Goal: Check status: Check status

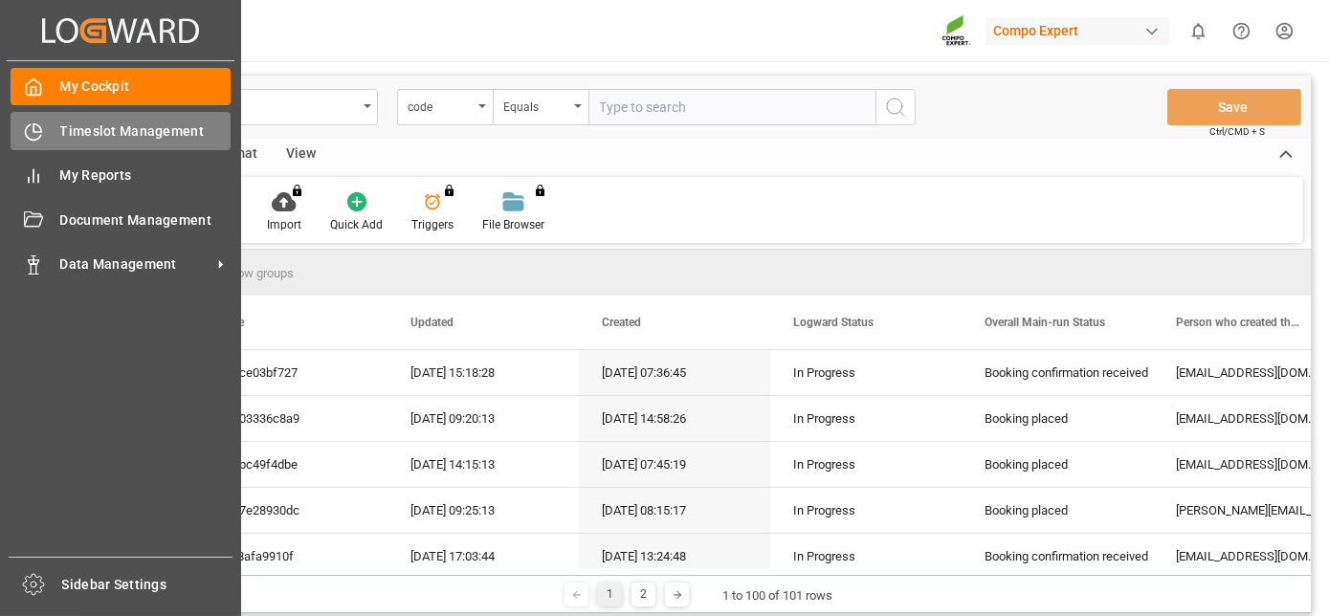
click at [37, 137] on icon at bounding box center [33, 131] width 15 height 15
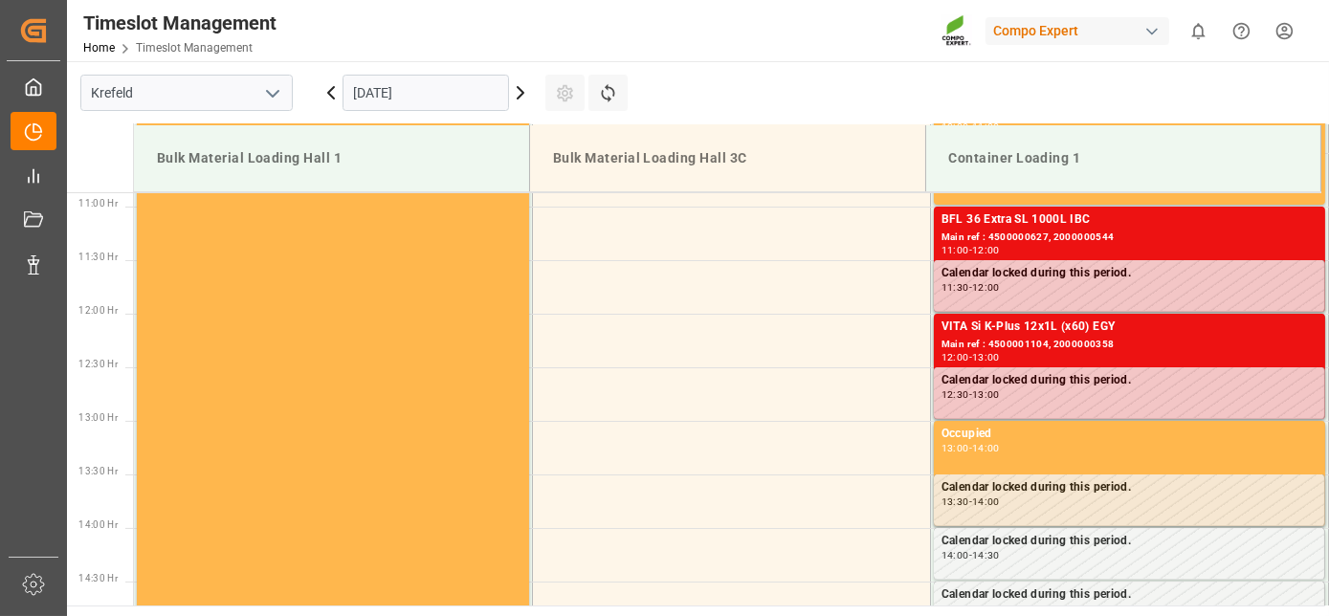
scroll to position [1166, 0]
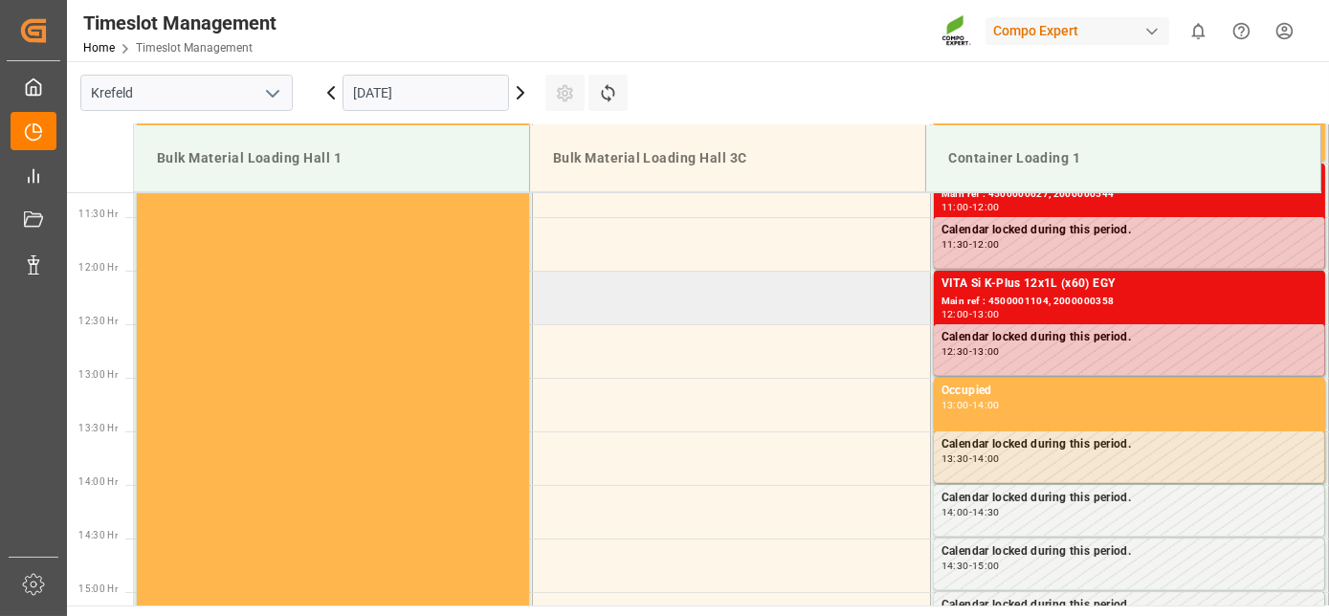
drag, startPoint x: 871, startPoint y: 278, endPoint x: 863, endPoint y: 321, distance: 43.7
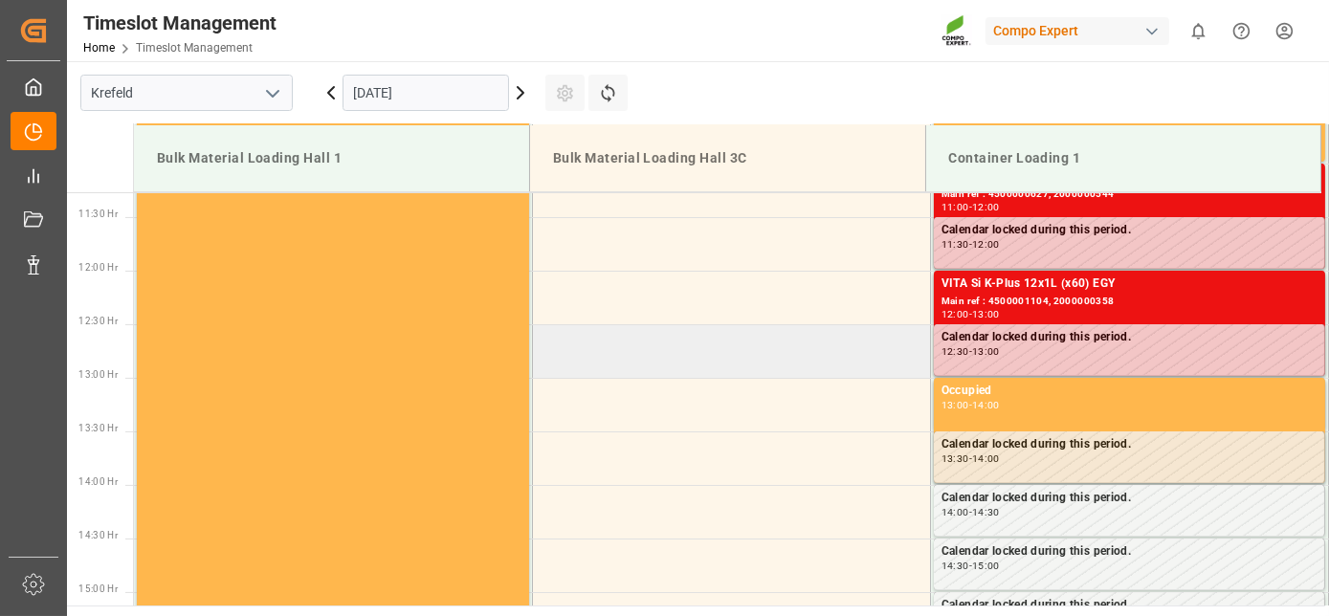
scroll to position [1211, 0]
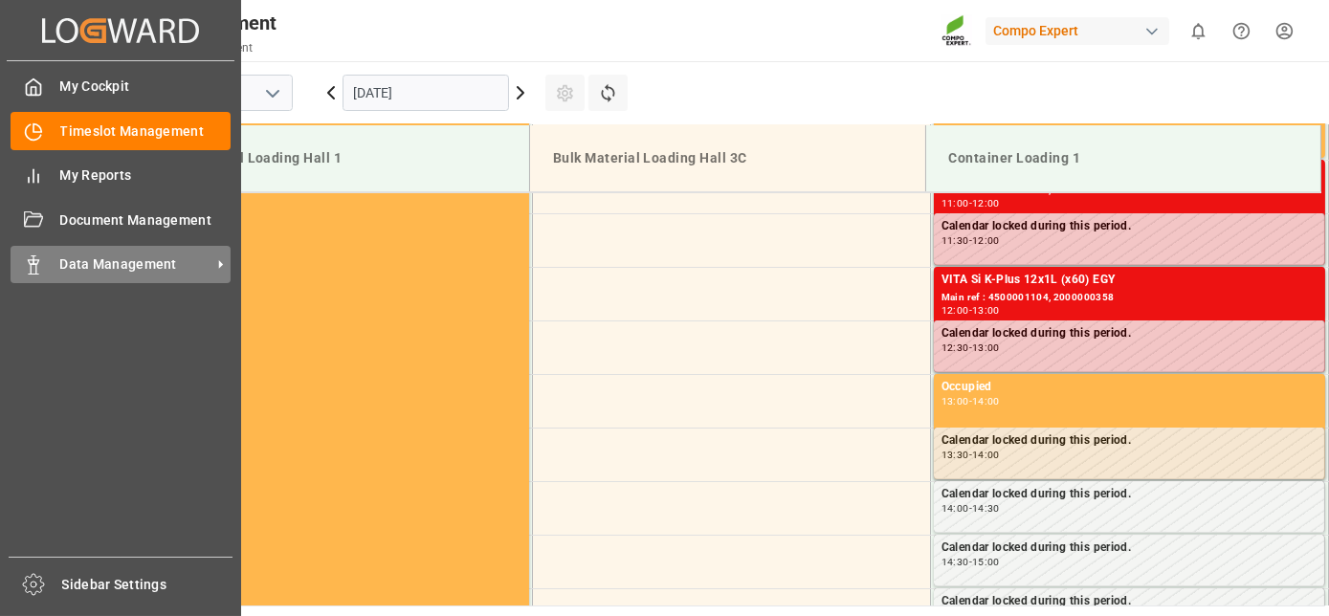
click at [54, 256] on div "Data Management Data Management" at bounding box center [121, 264] width 220 height 37
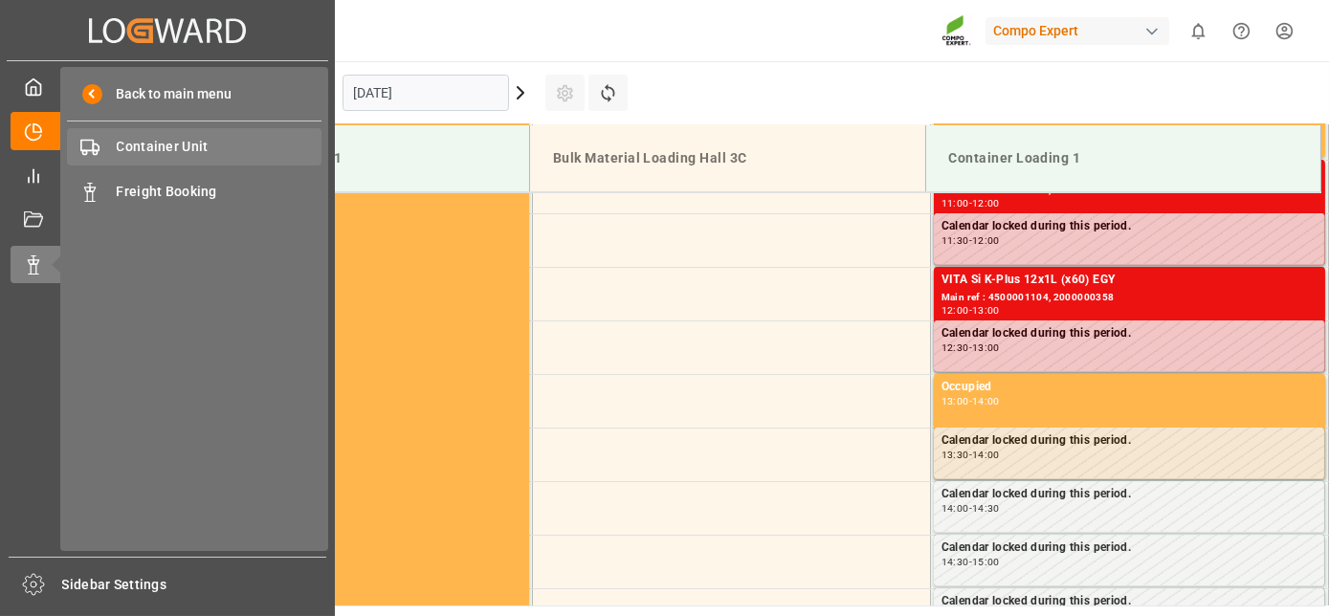
click at [181, 143] on span "Container Unit" at bounding box center [220, 147] width 206 height 20
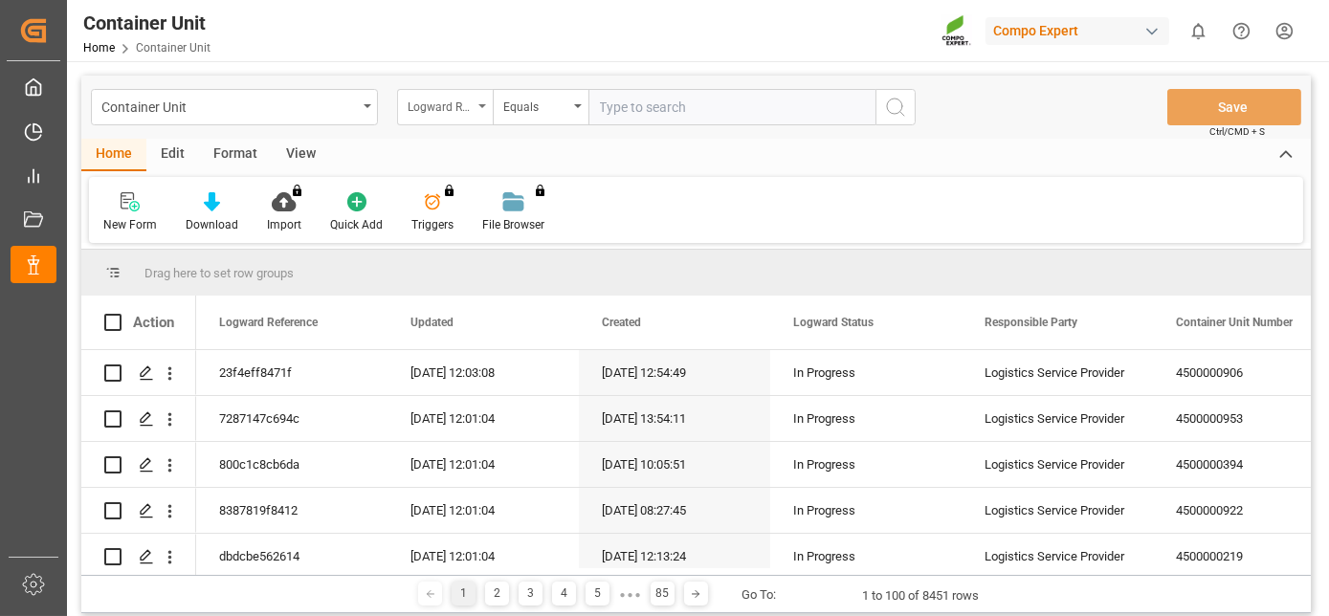
click at [482, 118] on div "Logward Reference" at bounding box center [445, 107] width 96 height 36
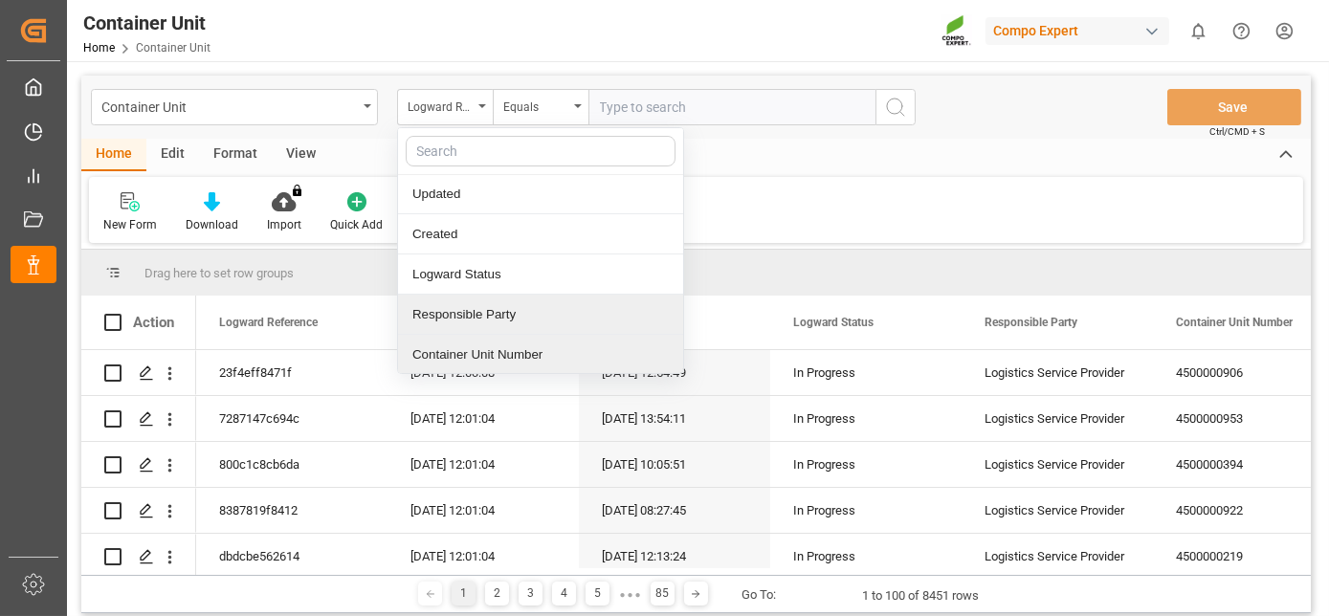
scroll to position [81, 0]
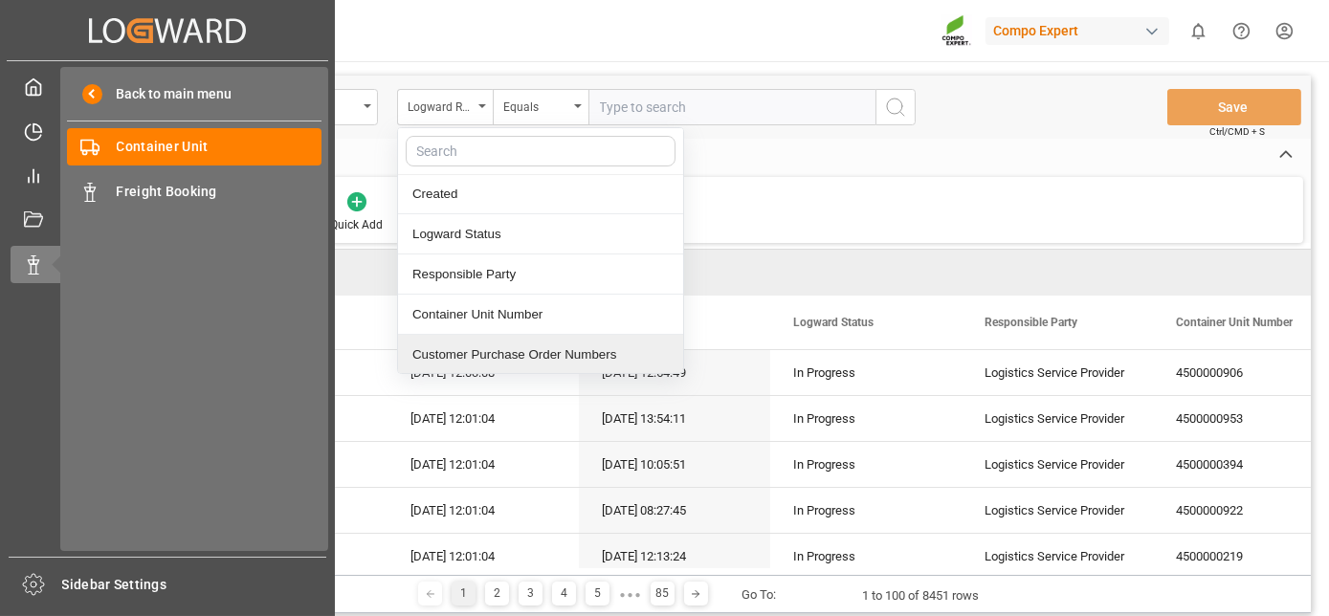
click at [43, 263] on icon at bounding box center [56, 265] width 40 height 40
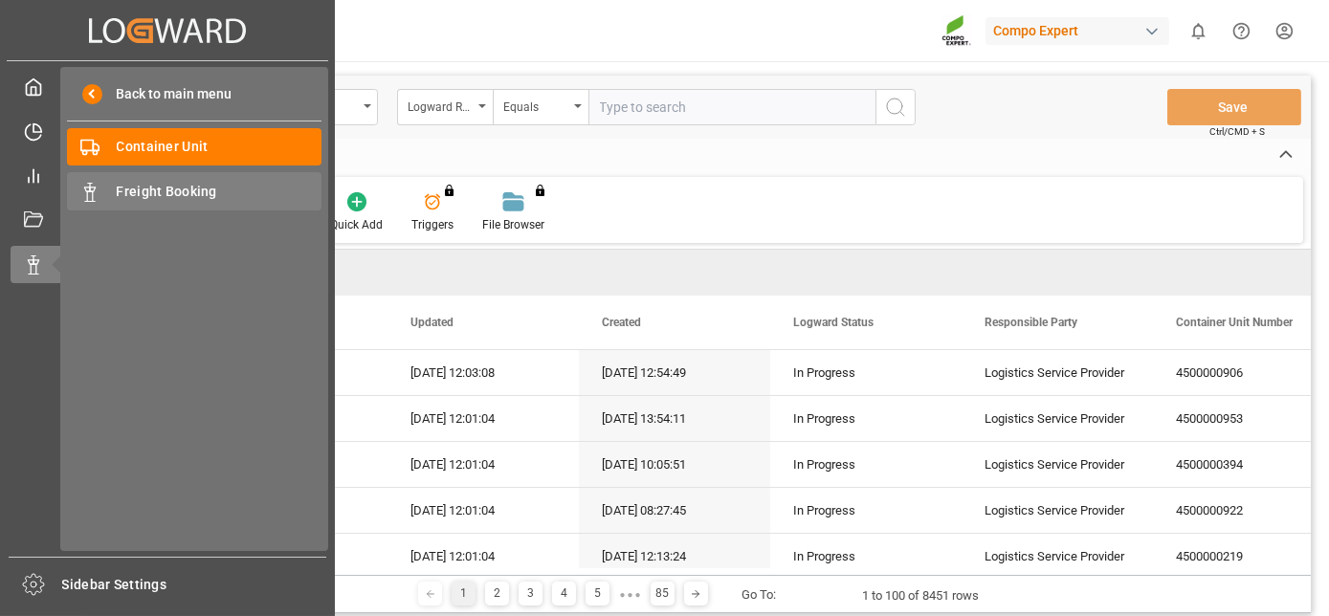
click at [126, 192] on span "Freight Booking" at bounding box center [220, 192] width 206 height 20
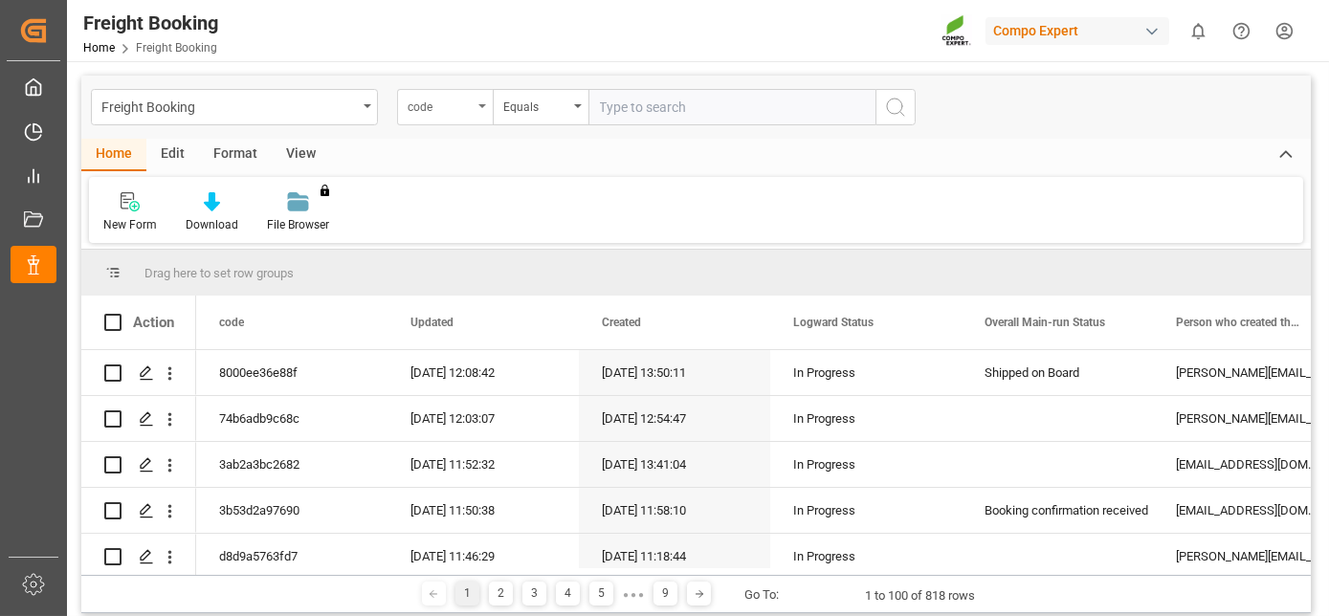
click at [447, 108] on div "code" at bounding box center [440, 105] width 65 height 22
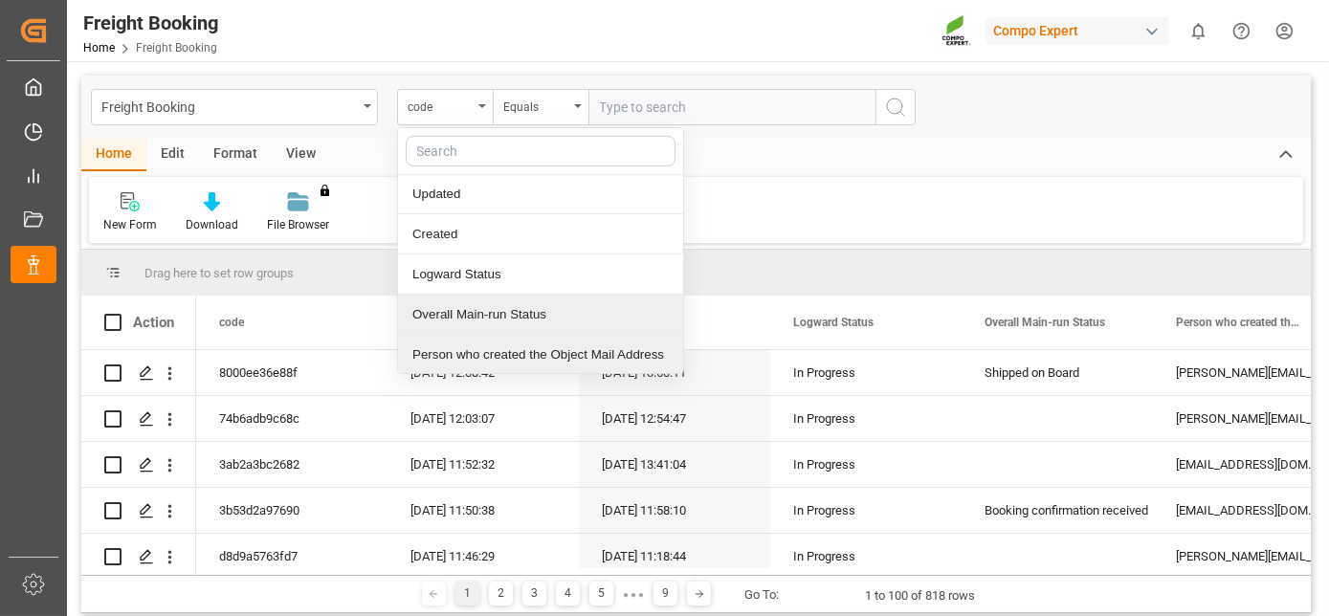
scroll to position [81, 0]
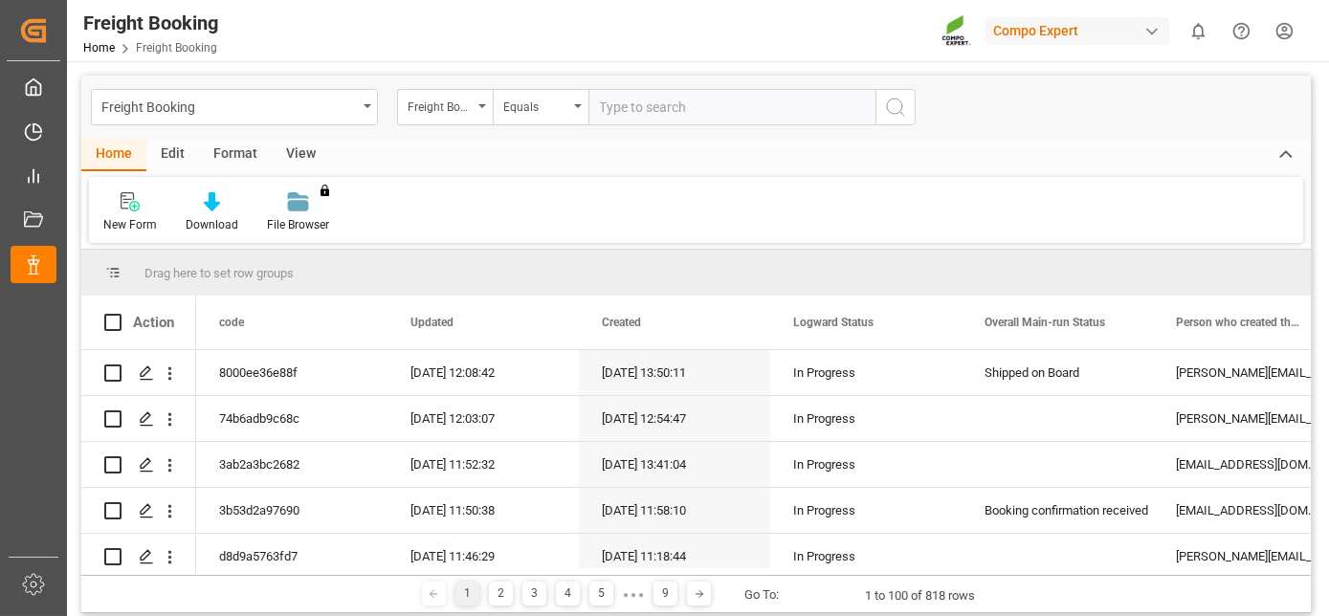
click at [691, 105] on input "text" at bounding box center [732, 107] width 287 height 36
paste input "6200000267"
type input "6200000267"
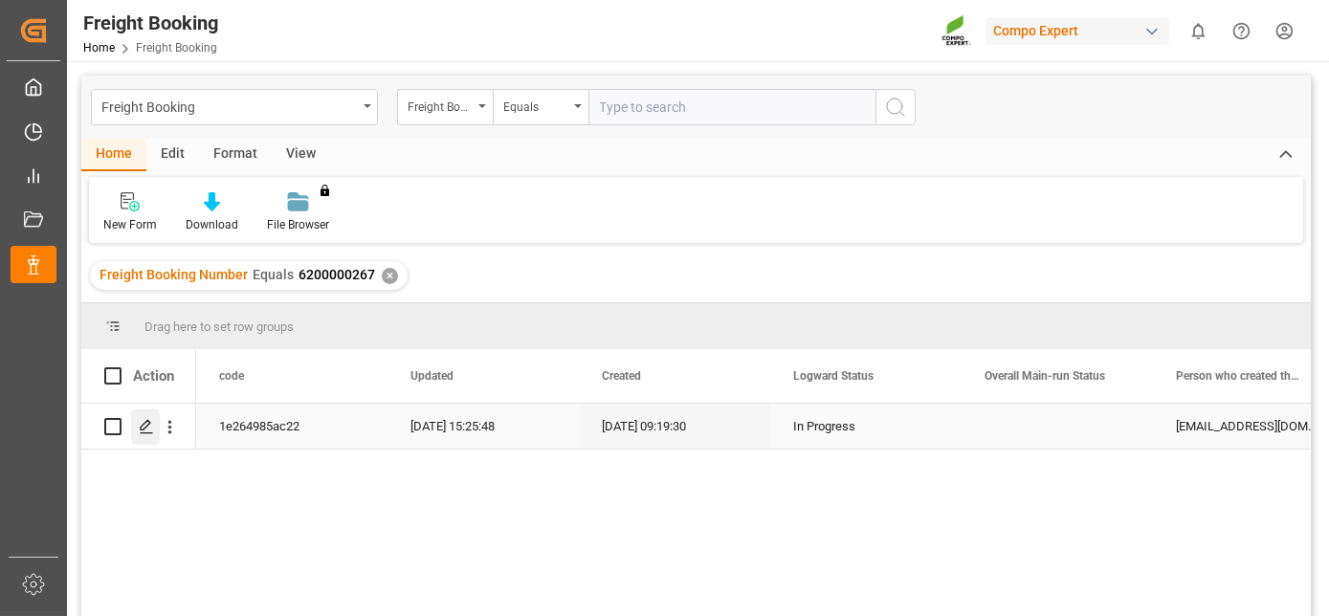
click at [145, 428] on polygon "Press SPACE to select this row." at bounding box center [146, 426] width 10 height 10
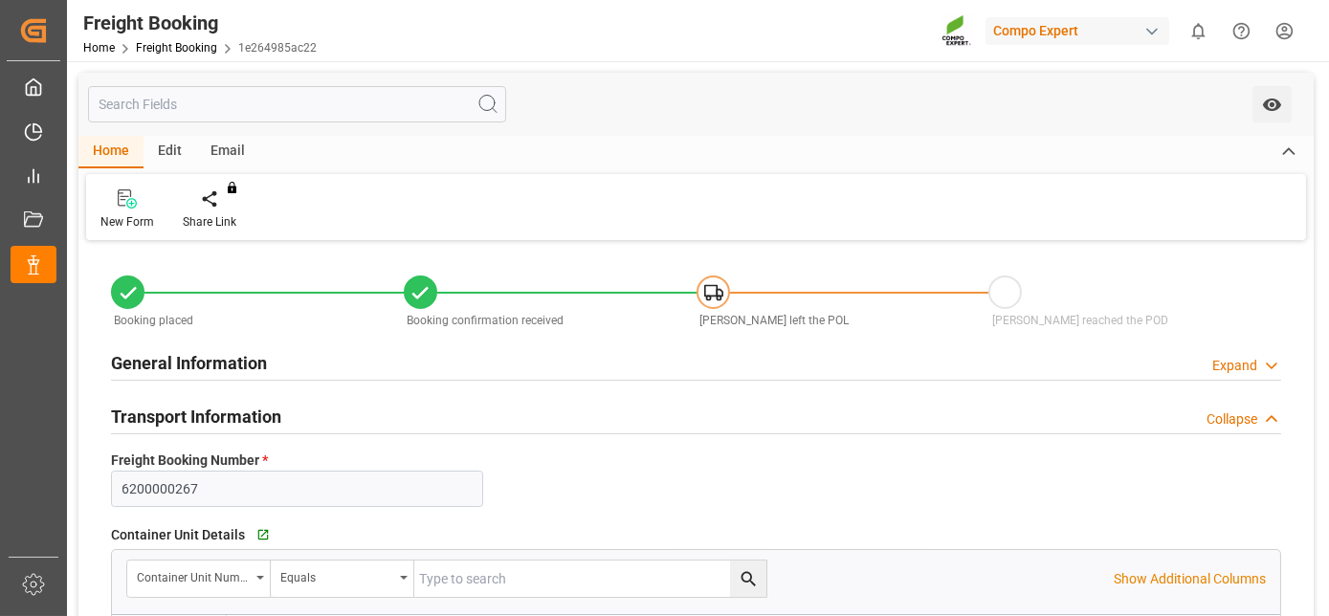
type input "[DATE] 01:00"
type input "[DATE] 09:00"
type input "[DATE] 09:19"
type input "[DATE] 09:21"
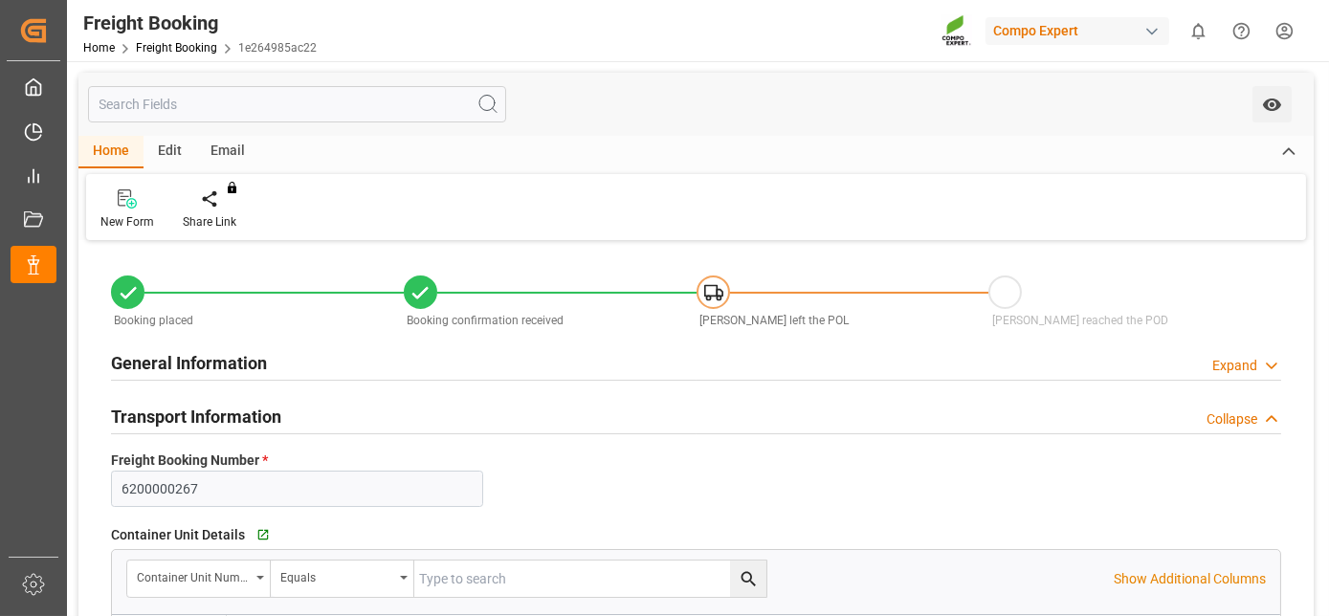
type input "[DATE] 09:21"
type input "[DATE] 07:42"
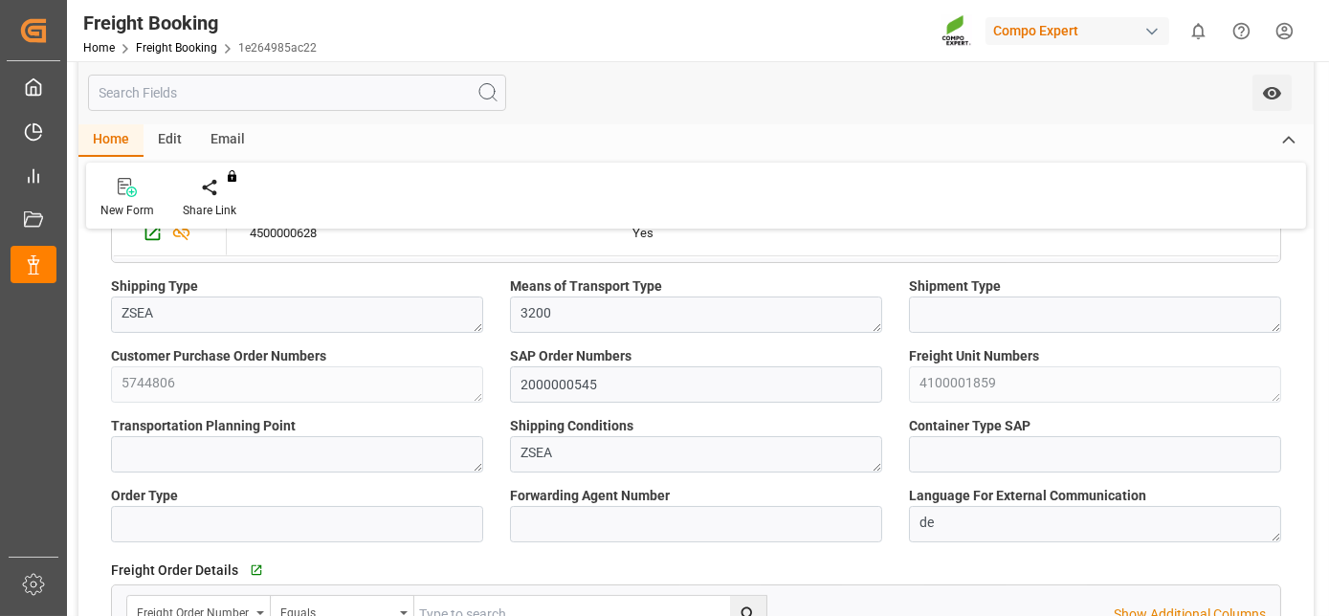
drag, startPoint x: 624, startPoint y: 238, endPoint x: 610, endPoint y: 339, distance: 101.5
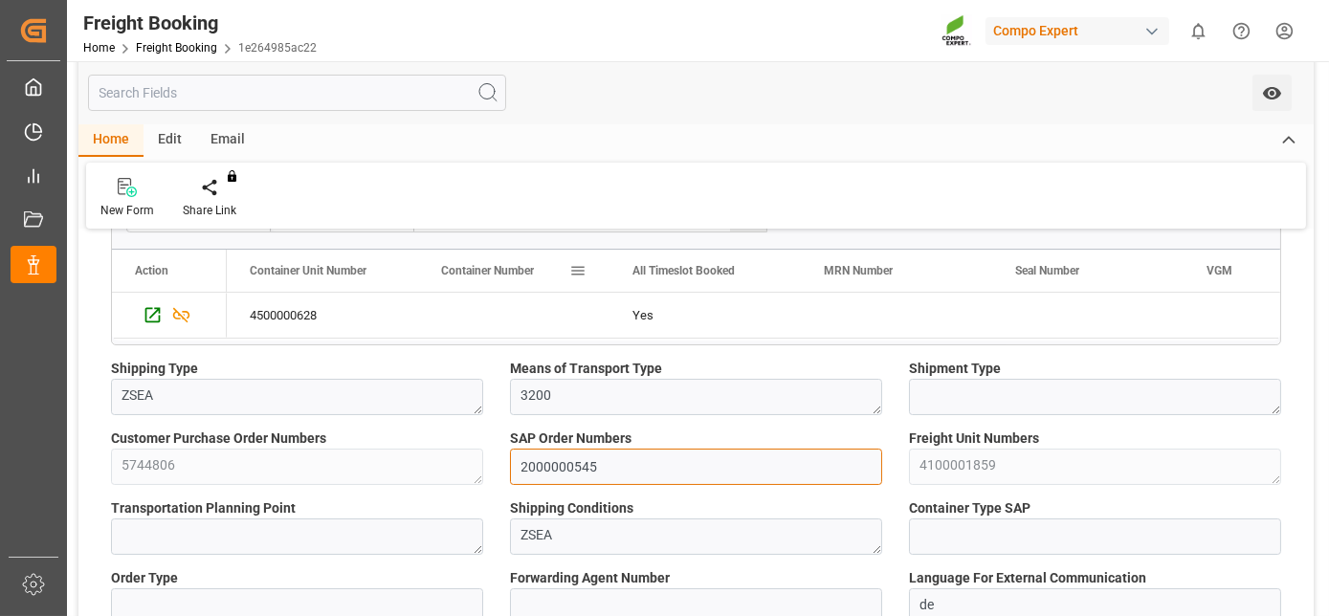
drag, startPoint x: 597, startPoint y: 319, endPoint x: 584, endPoint y: 268, distance: 52.5
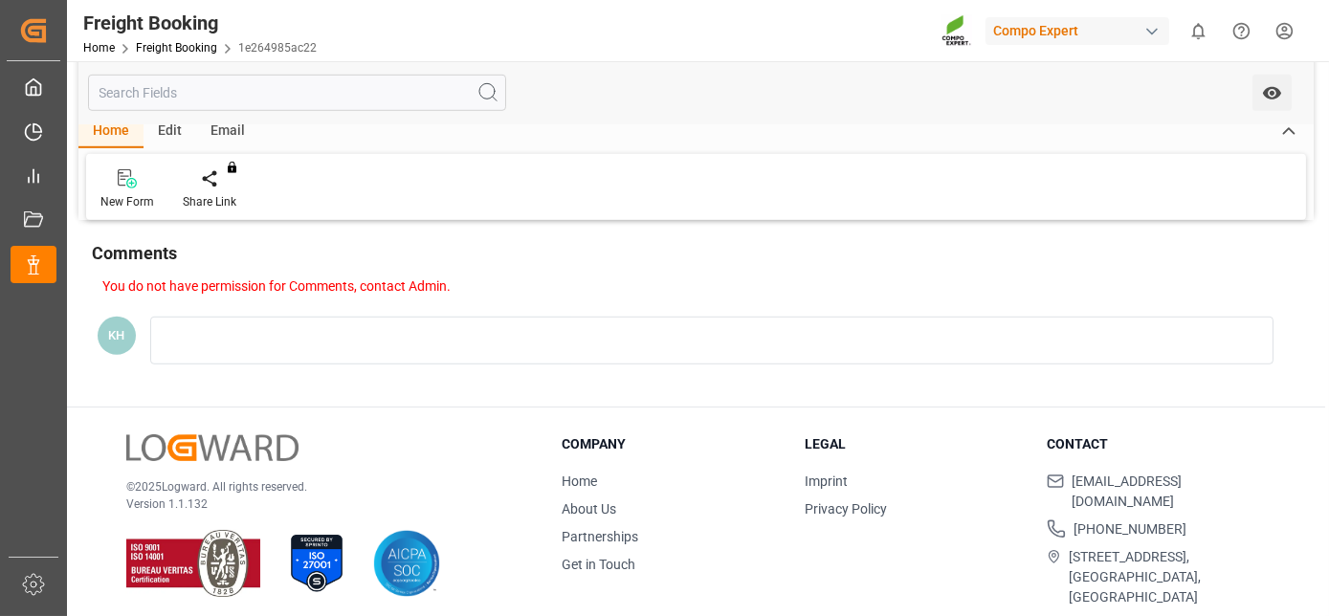
drag, startPoint x: 499, startPoint y: 413, endPoint x: 483, endPoint y: 513, distance: 100.7
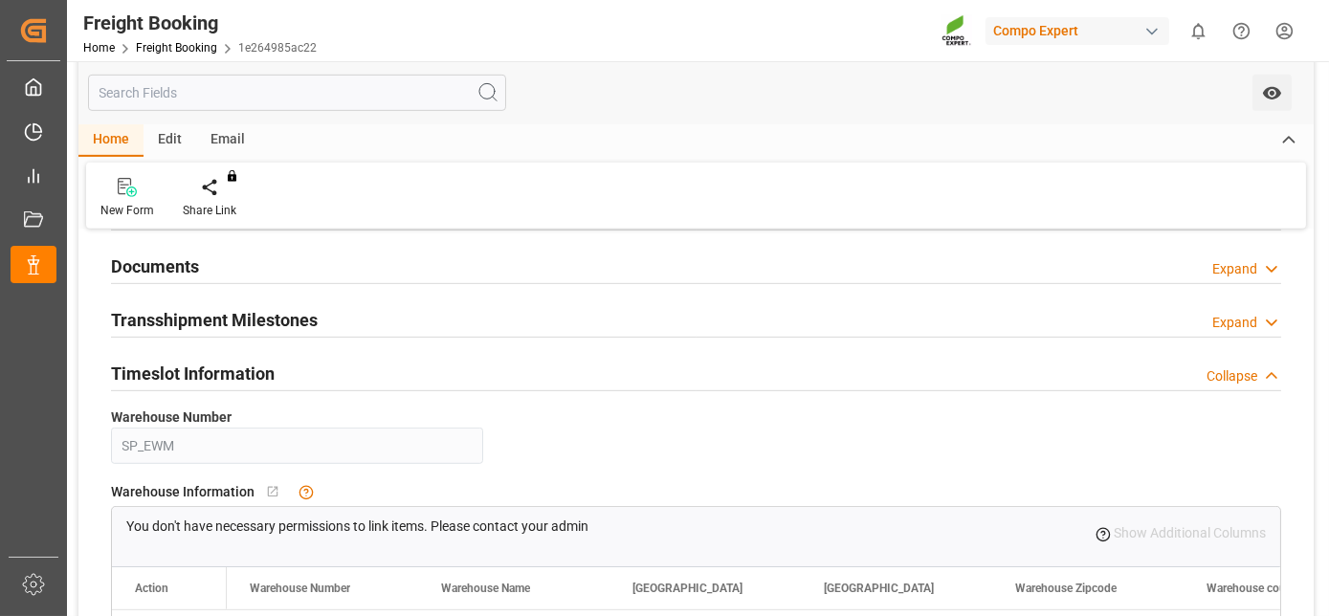
drag, startPoint x: 492, startPoint y: 459, endPoint x: 501, endPoint y: 359, distance: 100.9
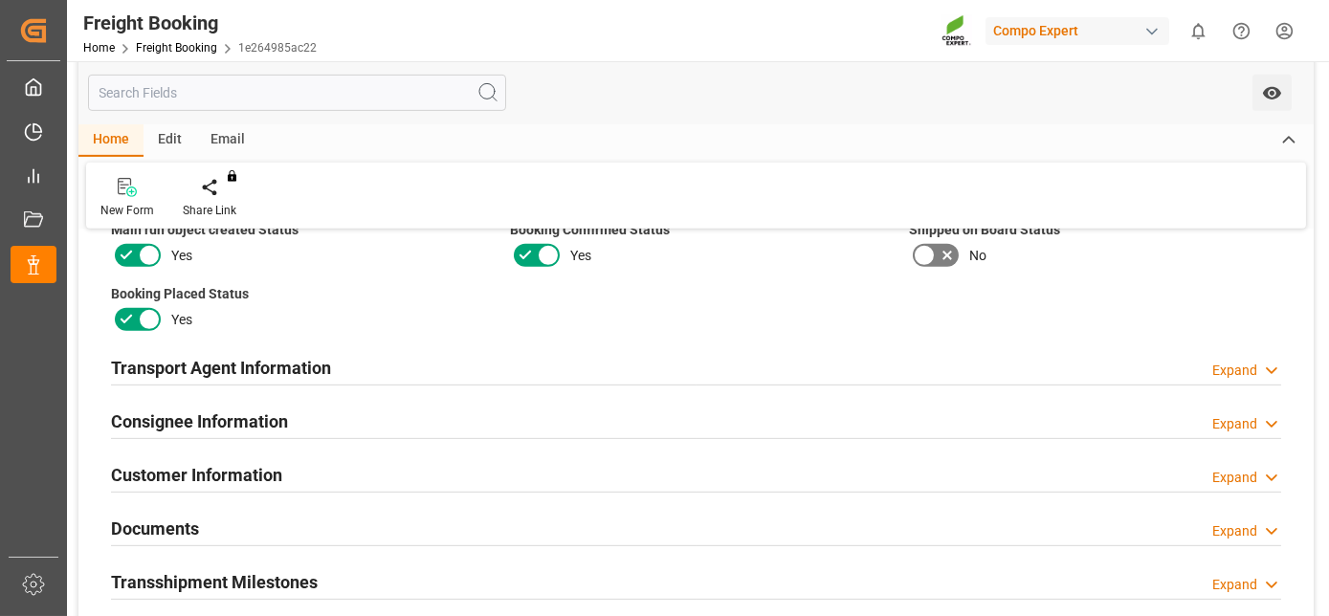
drag, startPoint x: 500, startPoint y: 475, endPoint x: 495, endPoint y: 392, distance: 82.4
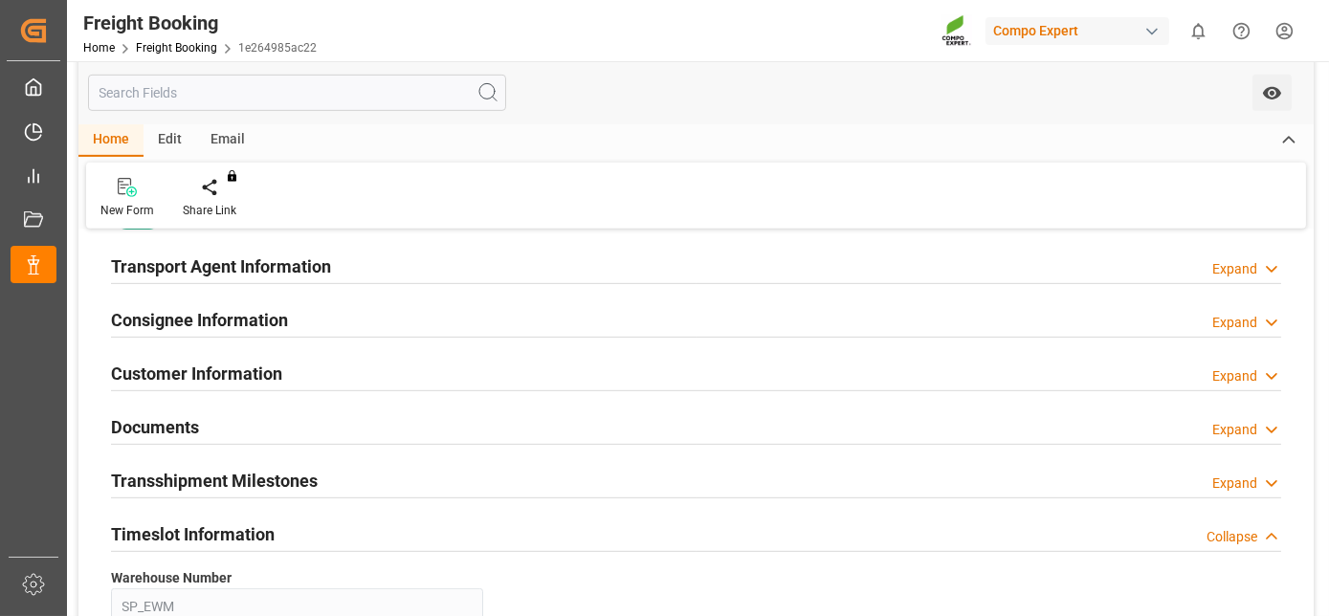
drag, startPoint x: 500, startPoint y: 408, endPoint x: 492, endPoint y: 445, distance: 38.1
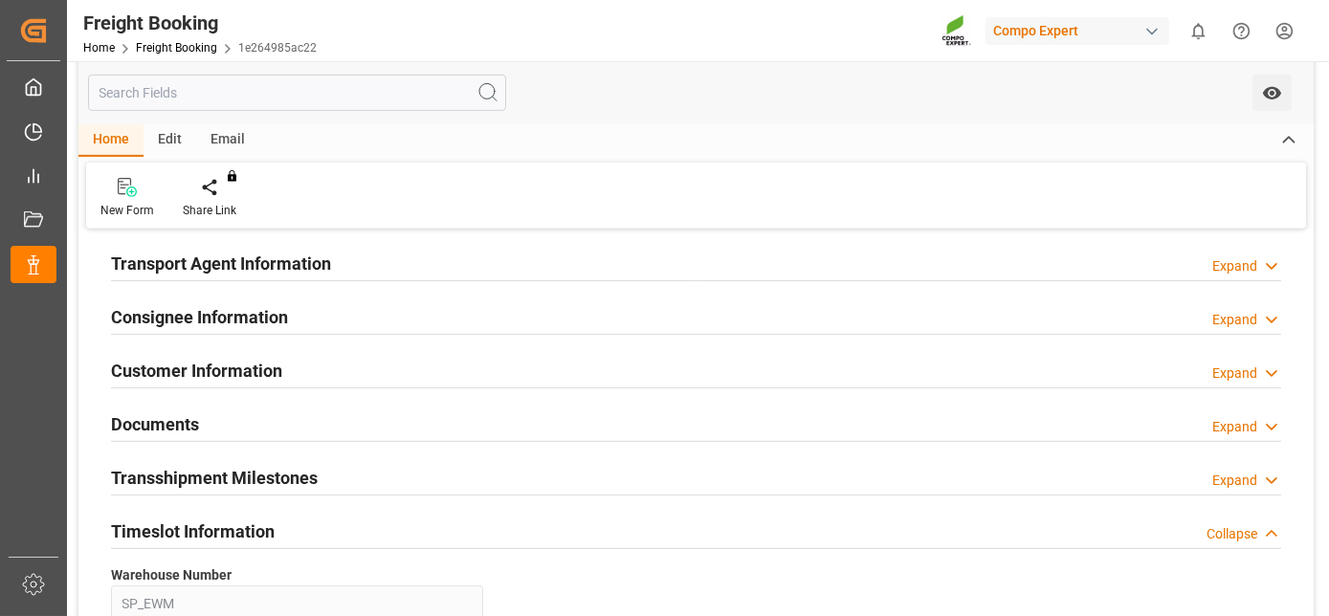
click at [390, 525] on div "Timeslot Information Collapse" at bounding box center [696, 530] width 1170 height 36
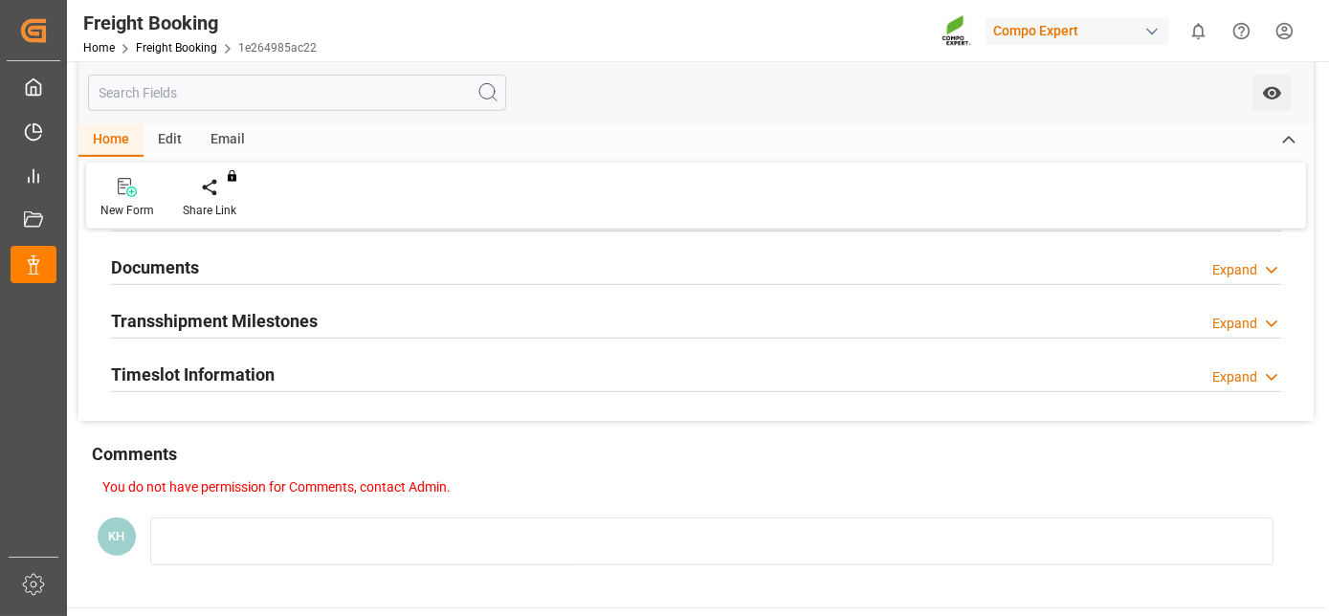
scroll to position [2297, 0]
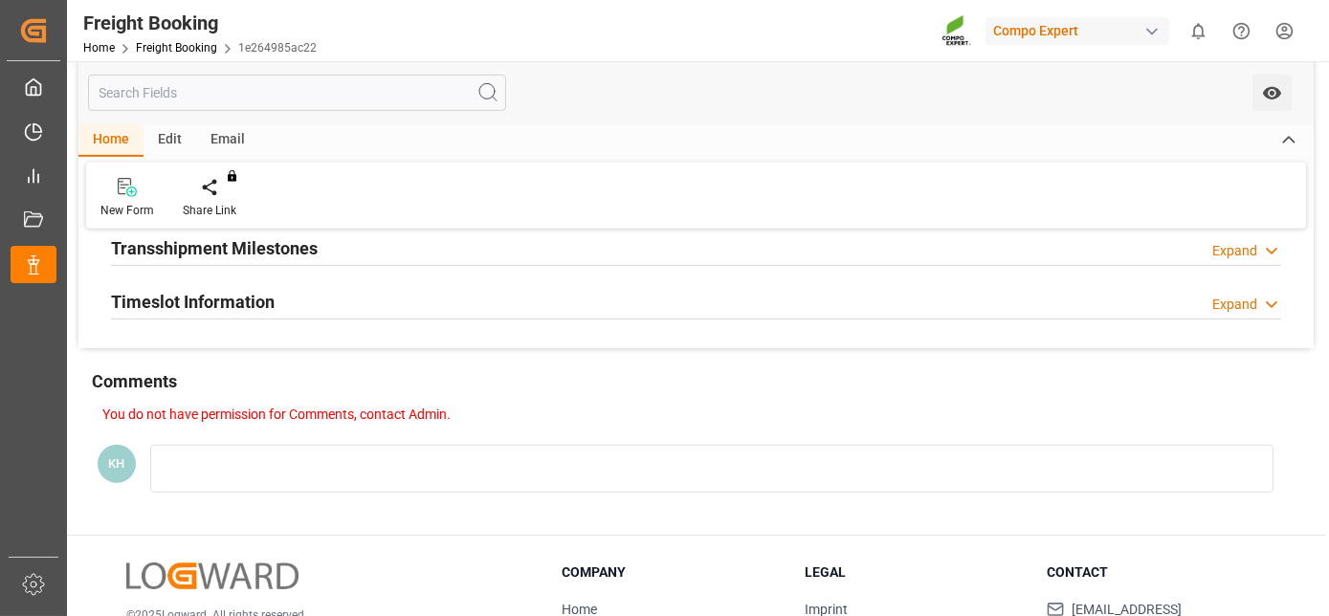
drag, startPoint x: 508, startPoint y: 423, endPoint x: 470, endPoint y: 507, distance: 92.5
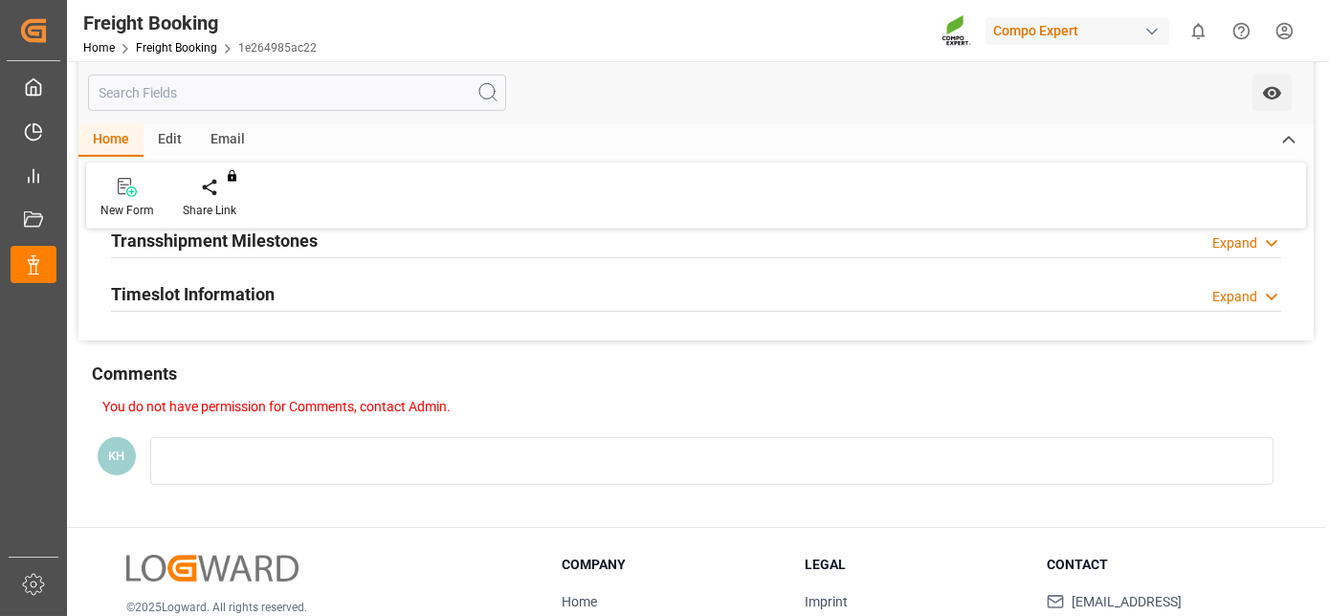
click at [1214, 293] on div "Expand" at bounding box center [1235, 297] width 45 height 20
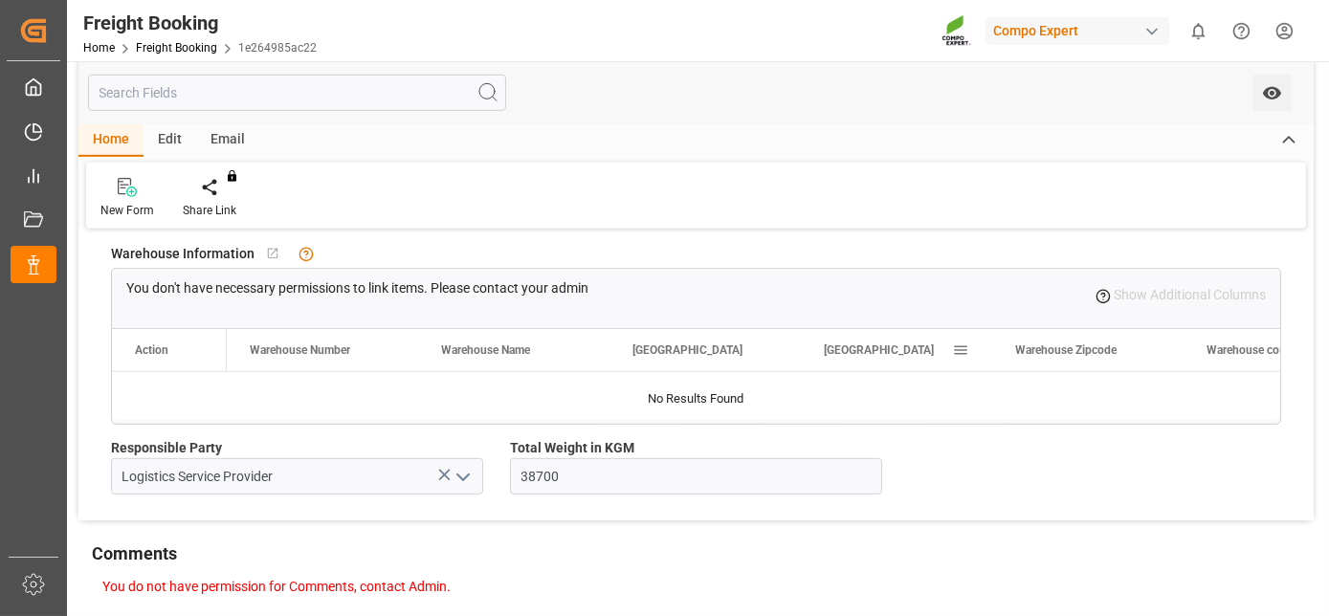
drag, startPoint x: 822, startPoint y: 319, endPoint x: 836, endPoint y: 388, distance: 70.4
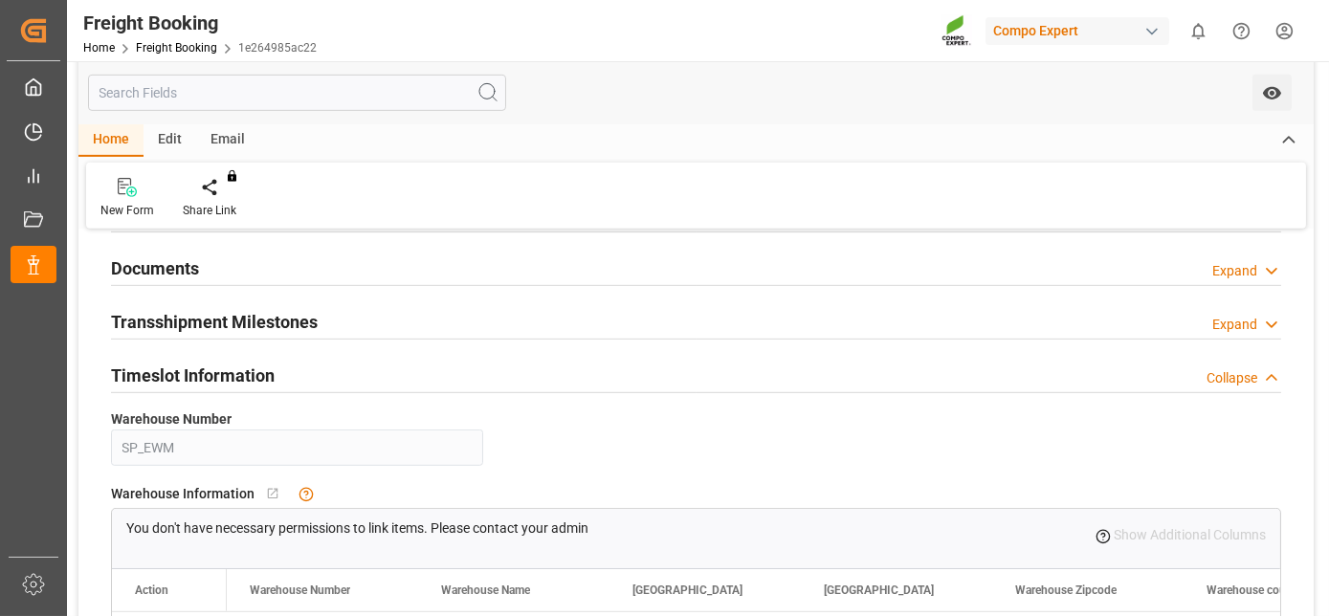
drag, startPoint x: 769, startPoint y: 504, endPoint x: 769, endPoint y: 406, distance: 98.6
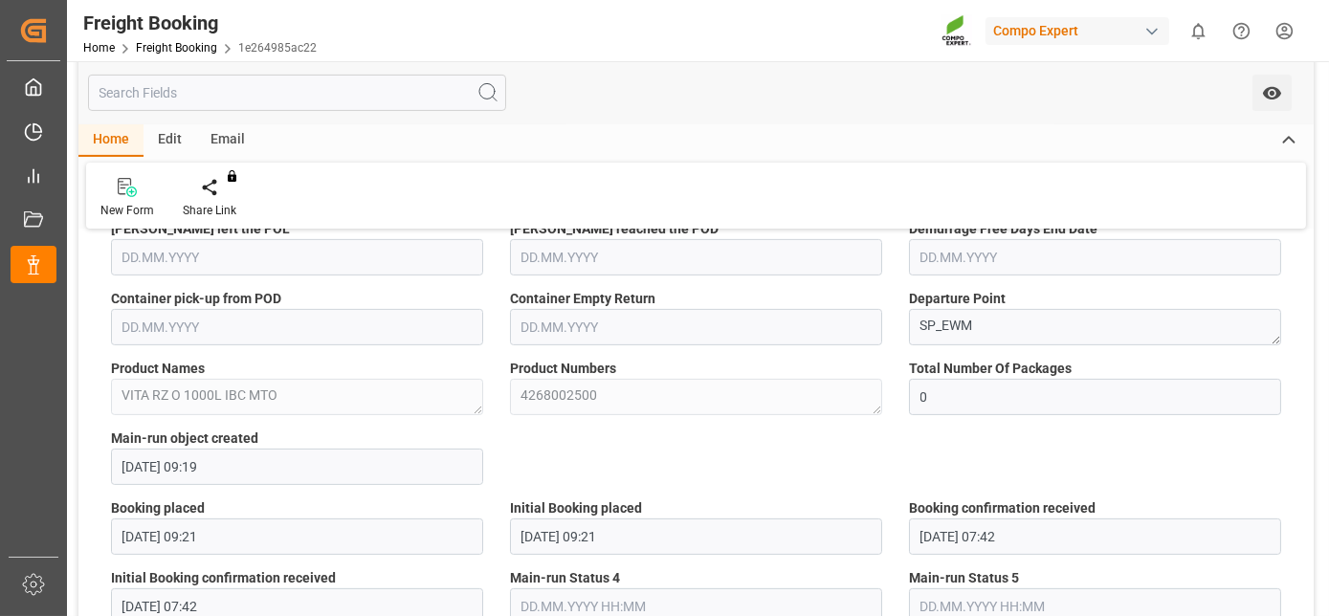
drag, startPoint x: 770, startPoint y: 457, endPoint x: 763, endPoint y: 316, distance: 141.8
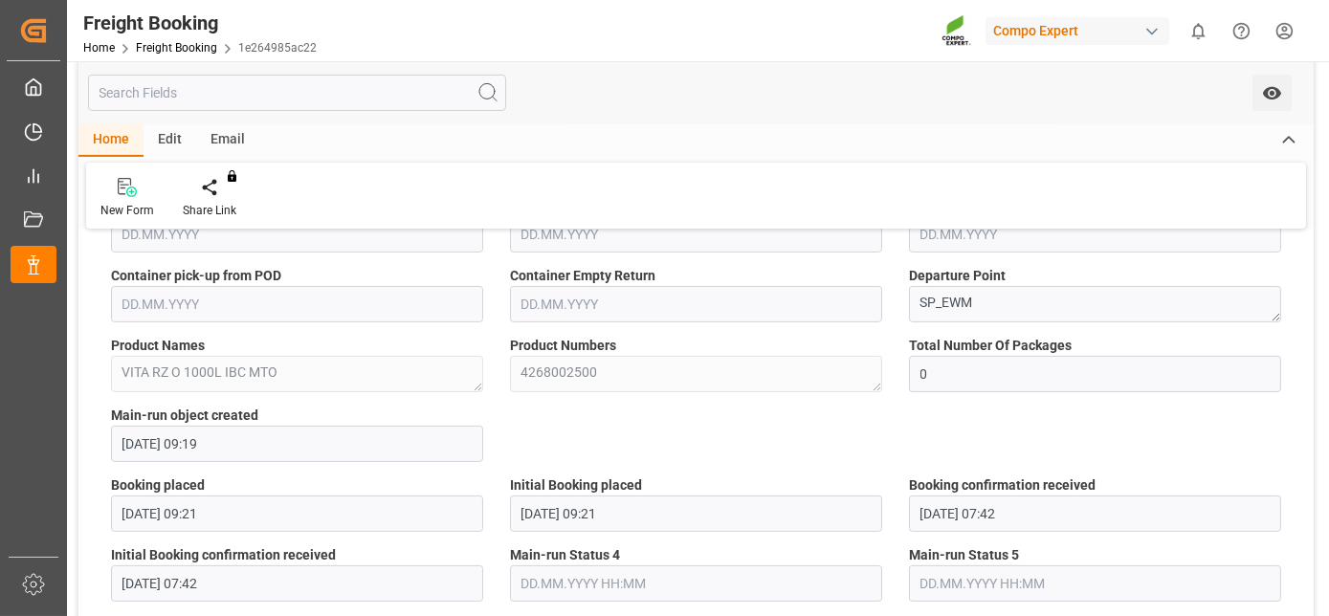
drag, startPoint x: 751, startPoint y: 349, endPoint x: 734, endPoint y: 411, distance: 63.6
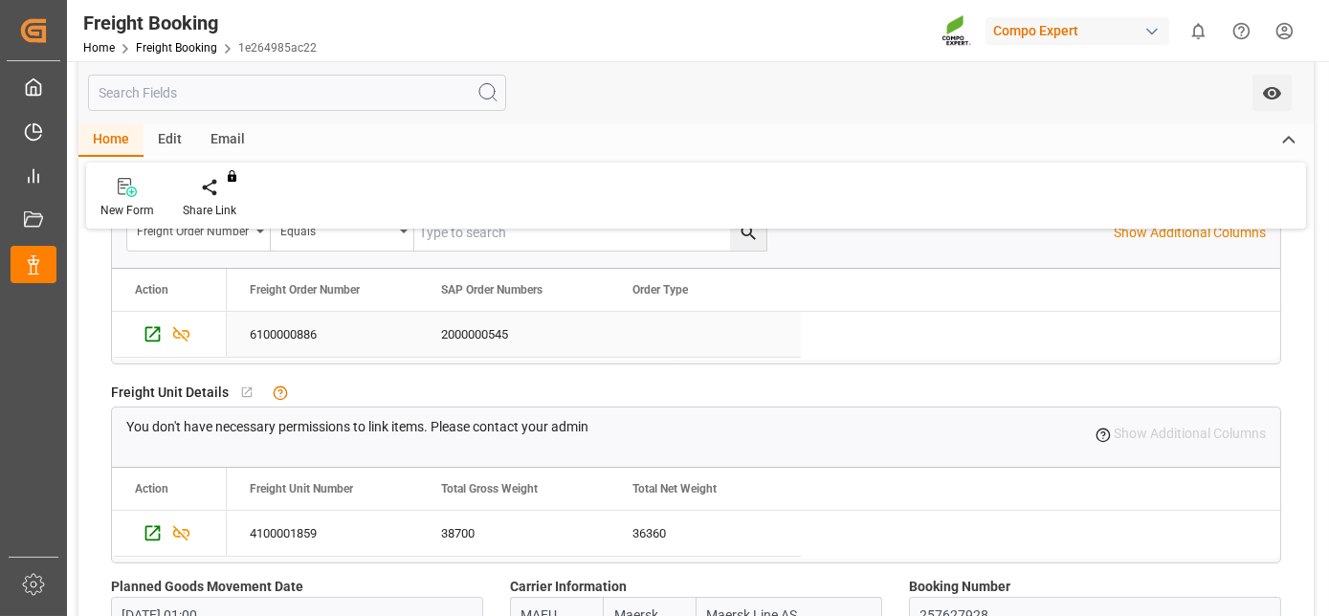
drag, startPoint x: 724, startPoint y: 436, endPoint x: 737, endPoint y: 339, distance: 98.4
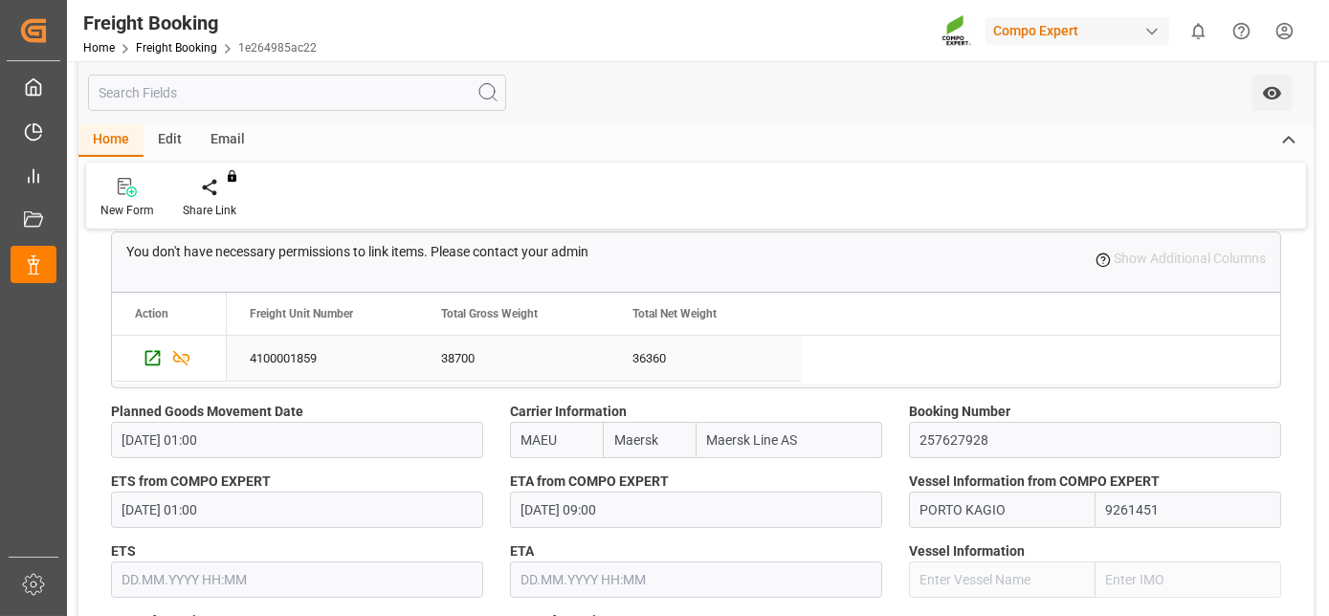
scroll to position [1074, 0]
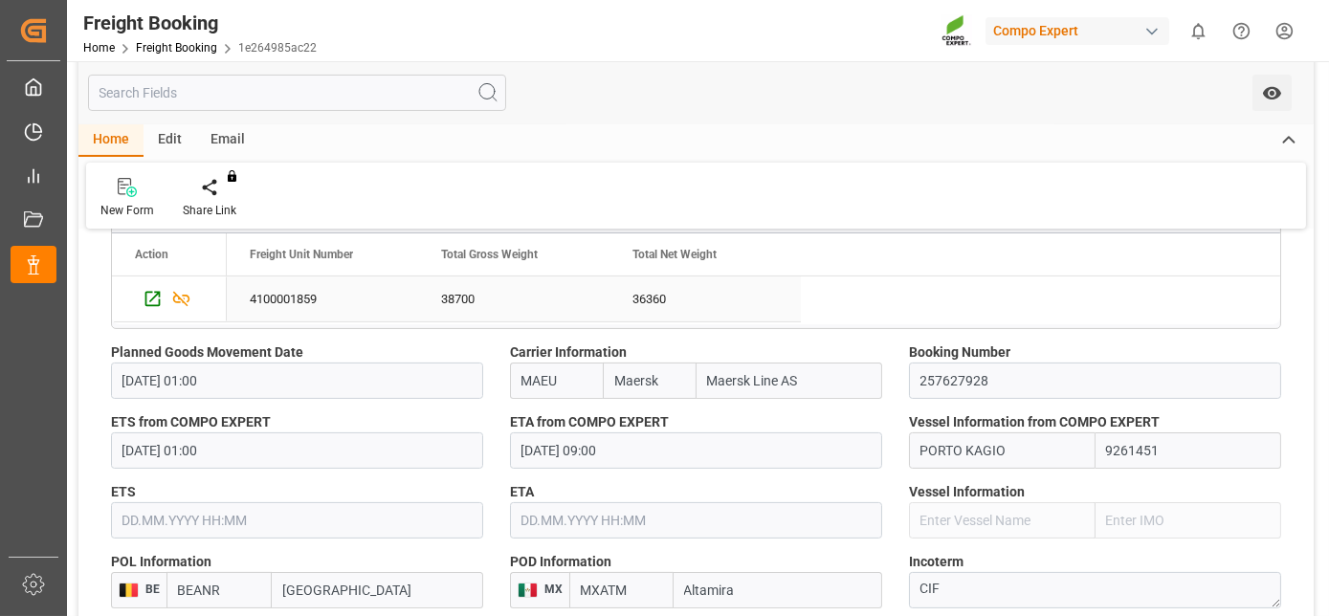
drag, startPoint x: 737, startPoint y: 339, endPoint x: 723, endPoint y: 421, distance: 83.5
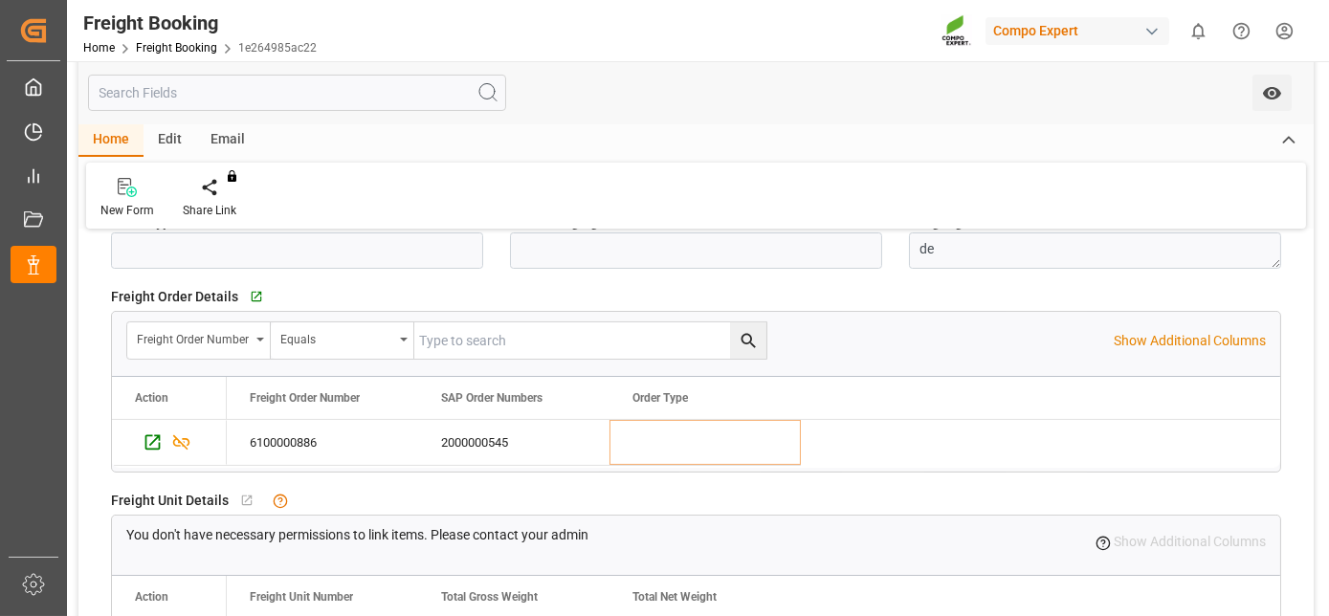
drag, startPoint x: 890, startPoint y: 391, endPoint x: 871, endPoint y: 306, distance: 87.3
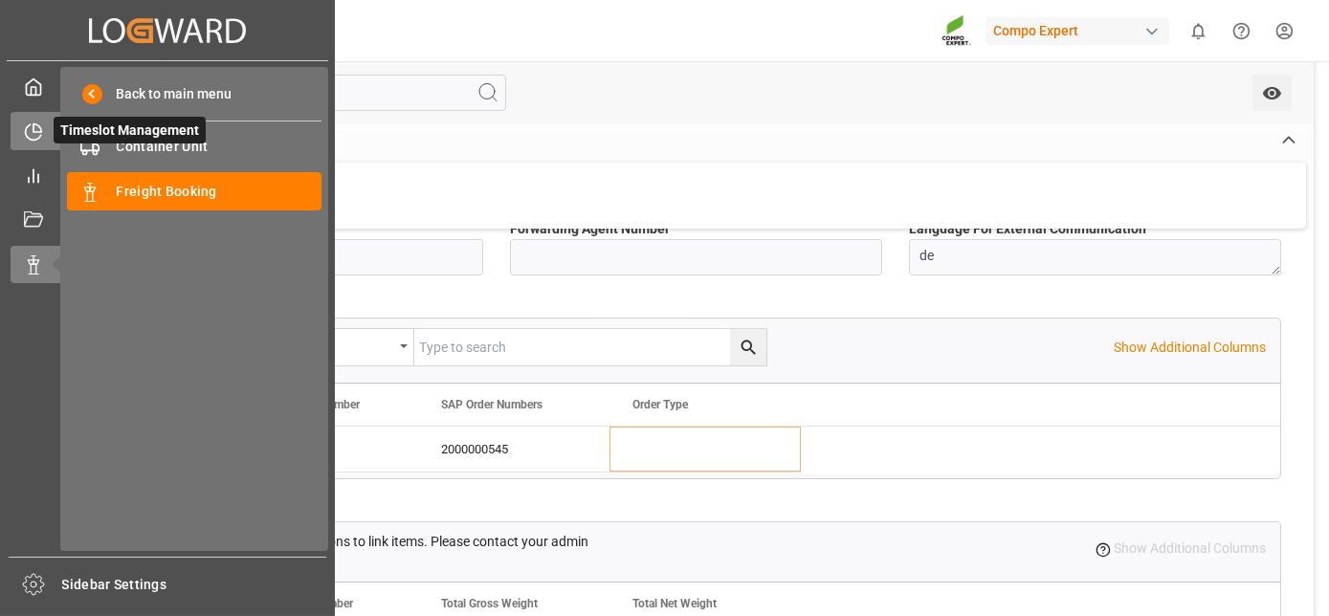
click at [35, 145] on div "Timeslot Management Timeslot Management" at bounding box center [168, 130] width 314 height 37
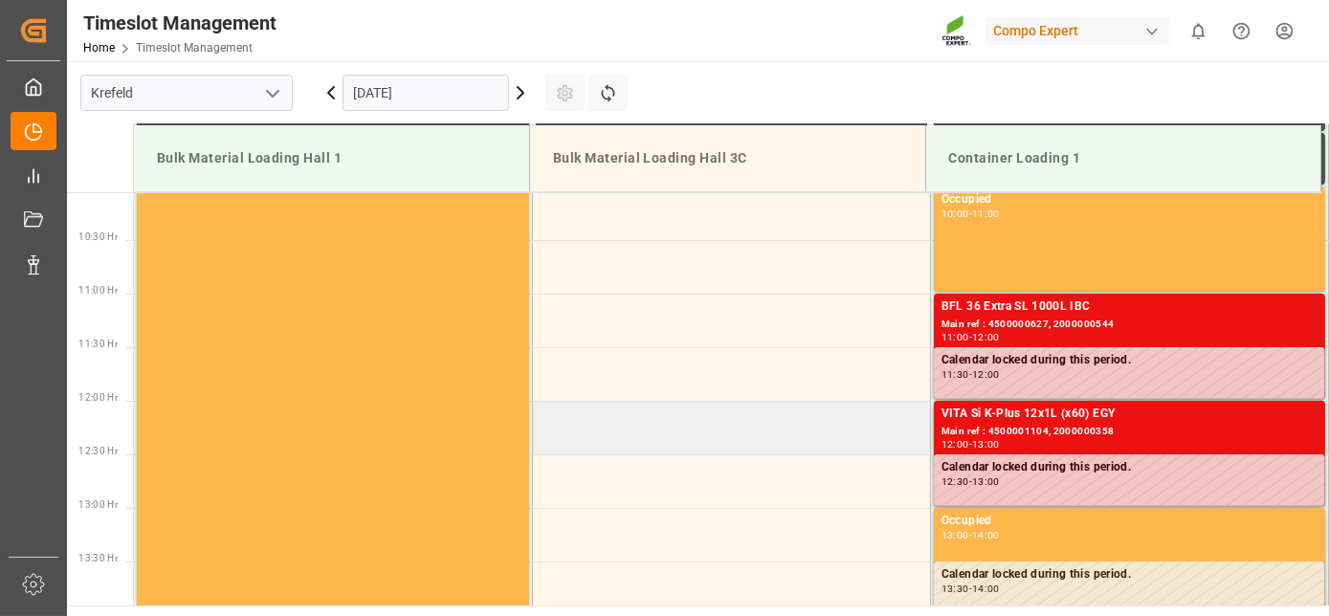
scroll to position [1166, 0]
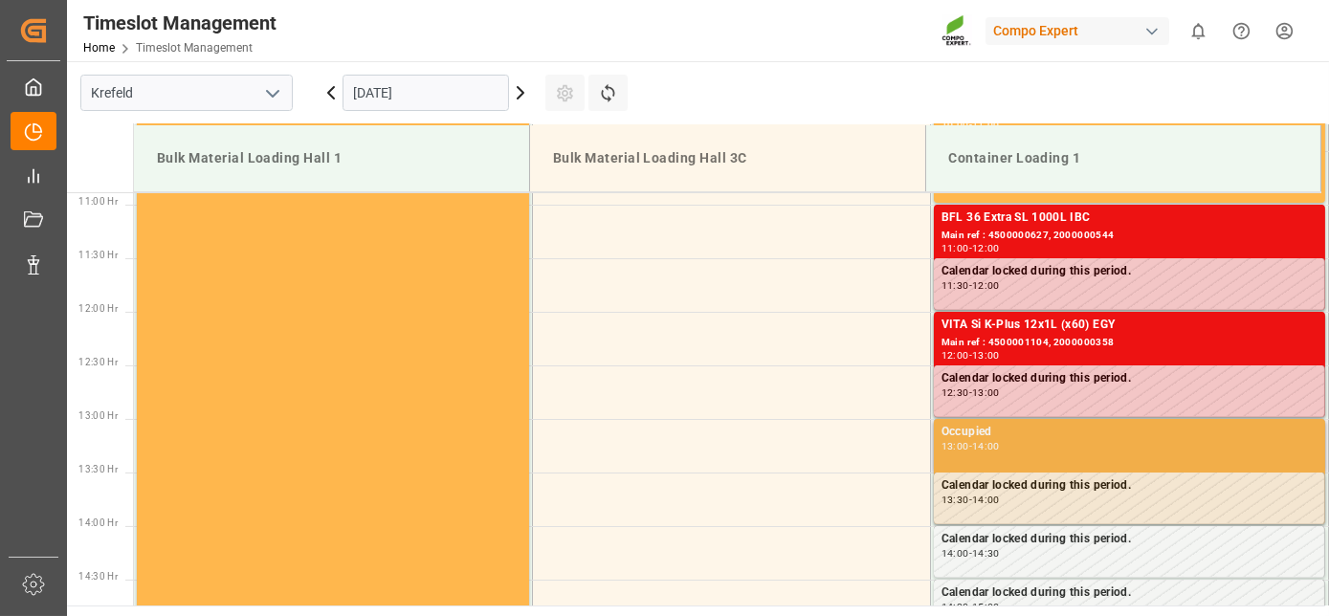
click at [988, 459] on div "Occupied 13:00 - 14:00" at bounding box center [1130, 472] width 376 height 98
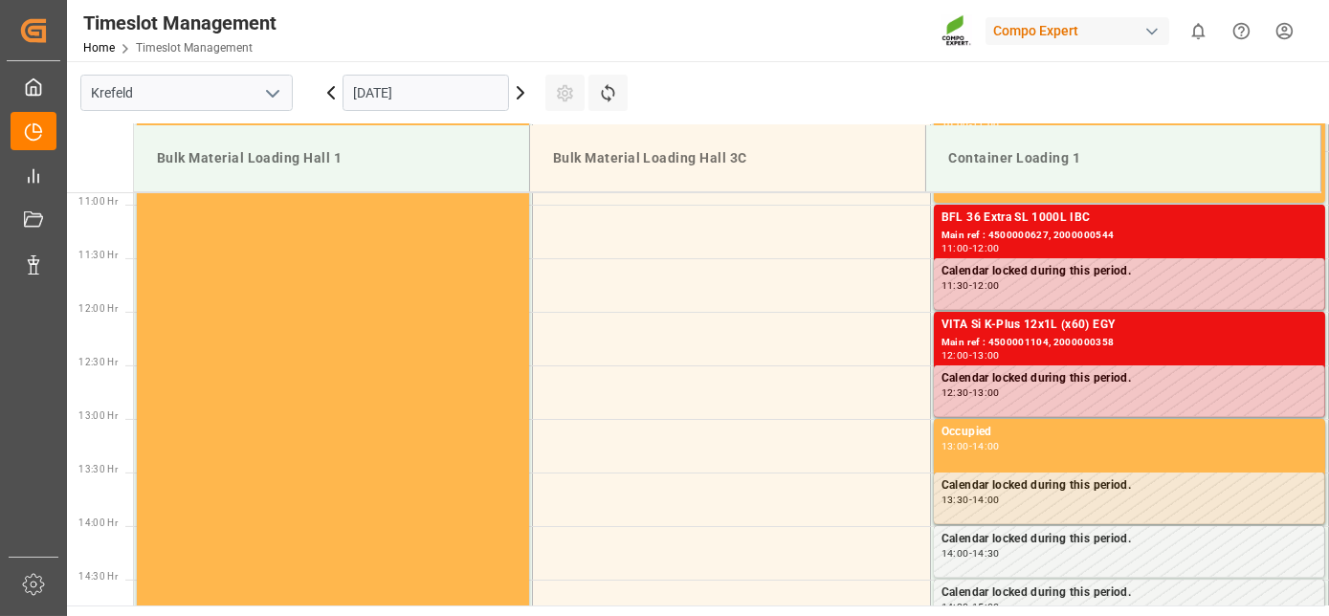
click at [523, 97] on icon at bounding box center [520, 92] width 23 height 23
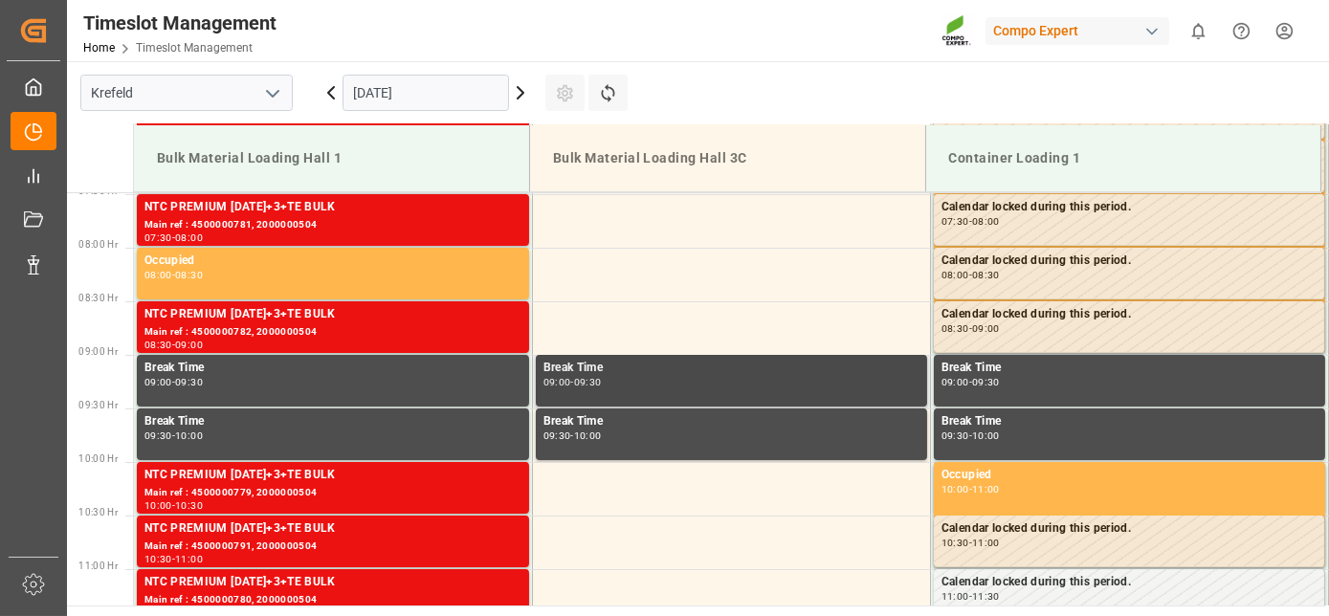
drag, startPoint x: 552, startPoint y: 322, endPoint x: 553, endPoint y: 212, distance: 110.1
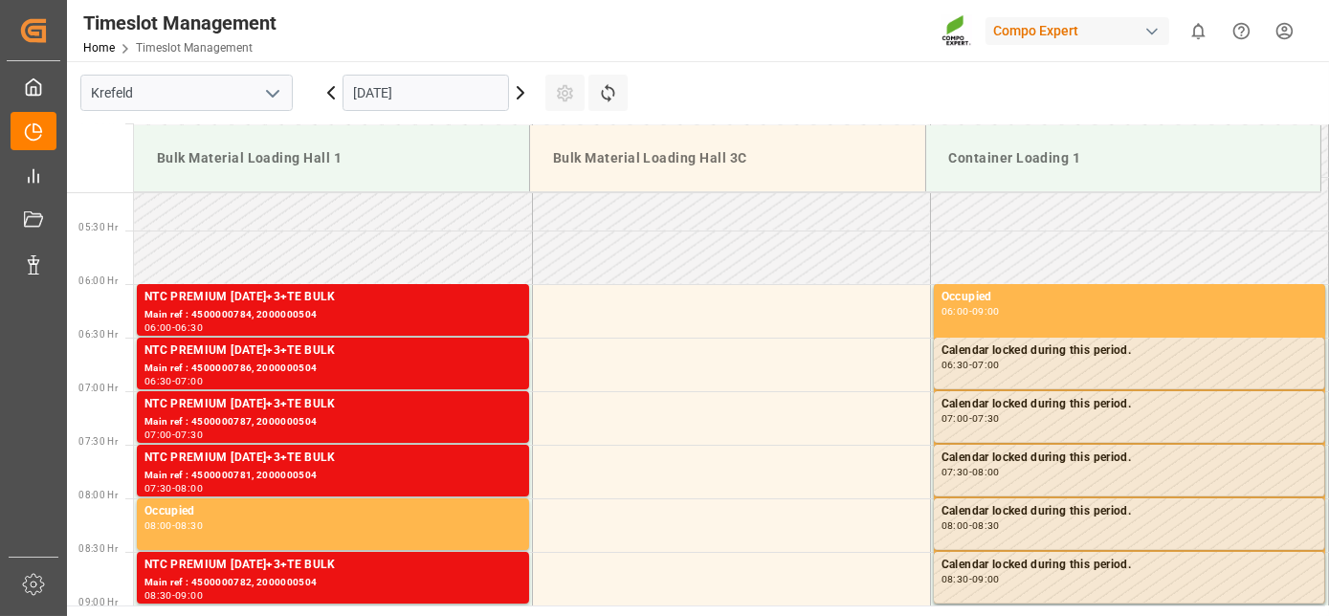
scroll to position [482, 0]
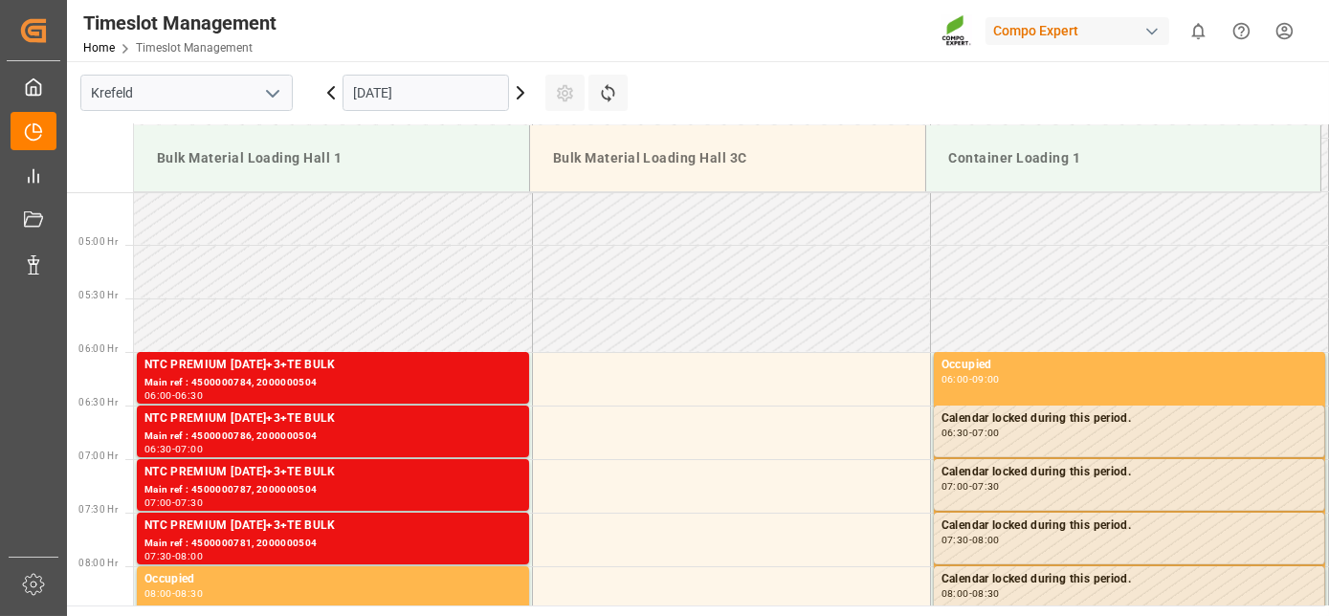
drag, startPoint x: 563, startPoint y: 321, endPoint x: 560, endPoint y: 243, distance: 77.6
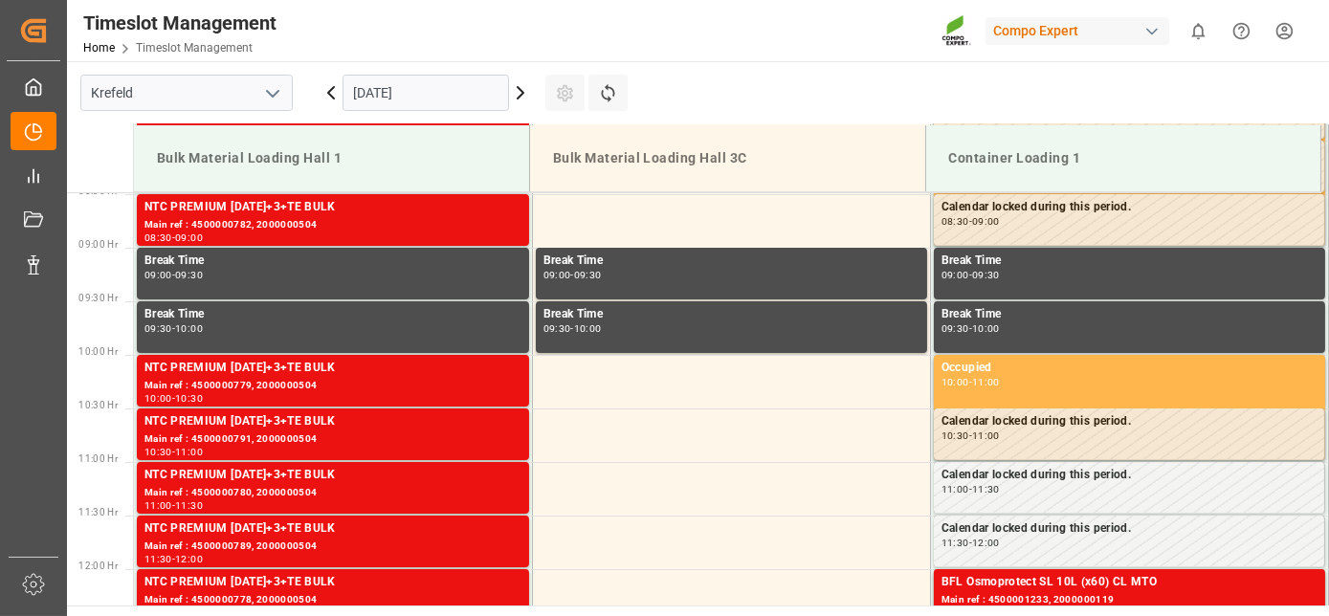
drag, startPoint x: 713, startPoint y: 265, endPoint x: 720, endPoint y: 349, distance: 84.5
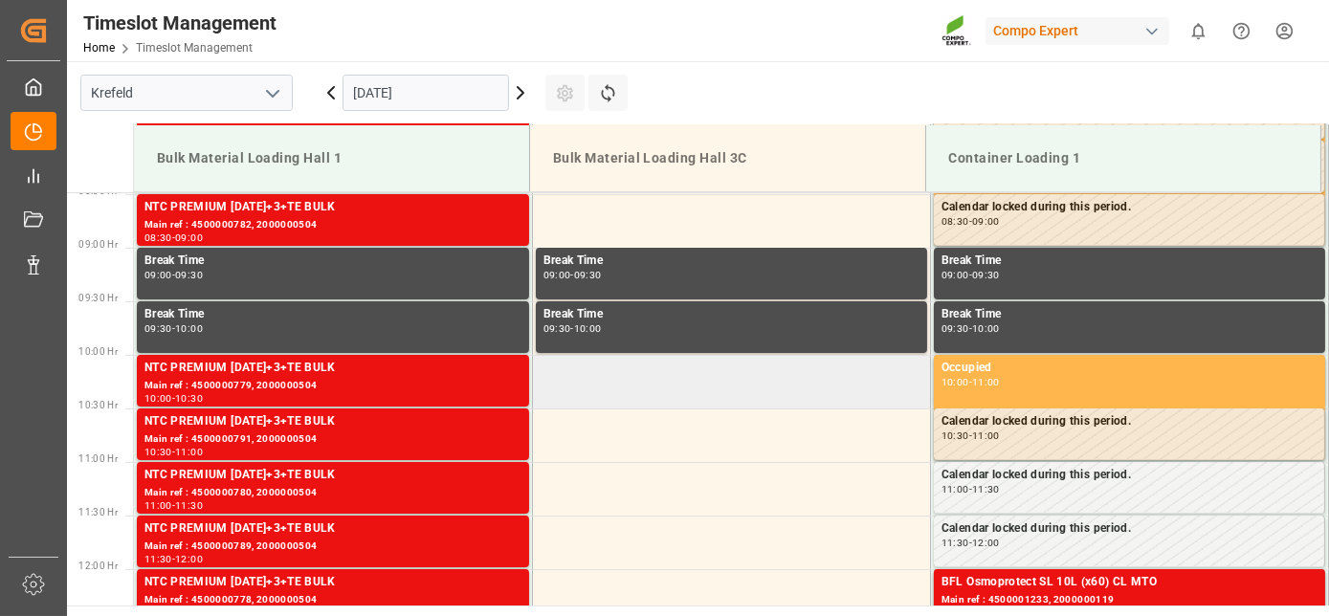
scroll to position [922, 0]
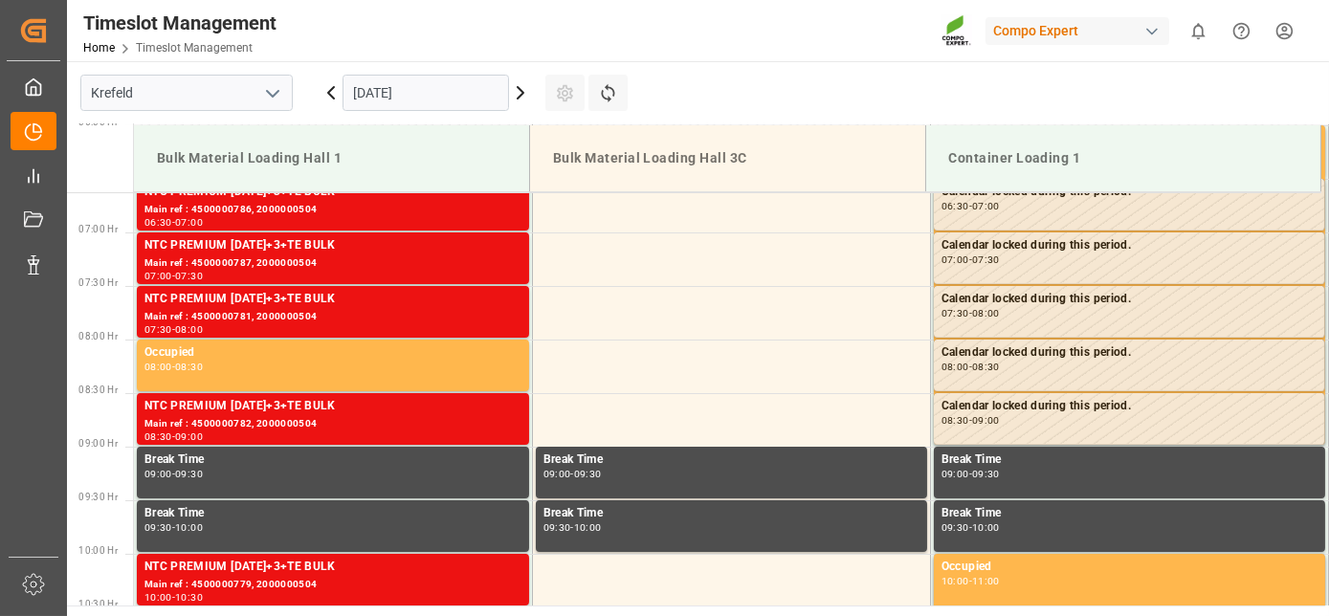
drag, startPoint x: 763, startPoint y: 299, endPoint x: 780, endPoint y: 142, distance: 157.9
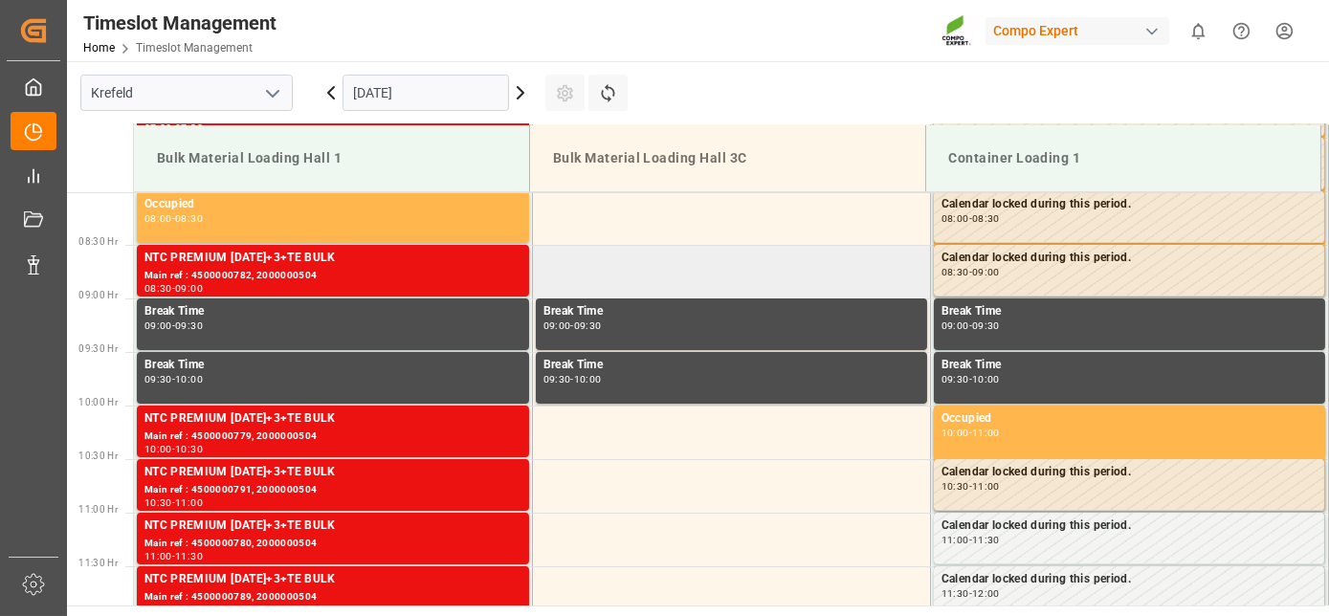
drag, startPoint x: 848, startPoint y: 230, endPoint x: 841, endPoint y: 308, distance: 78.8
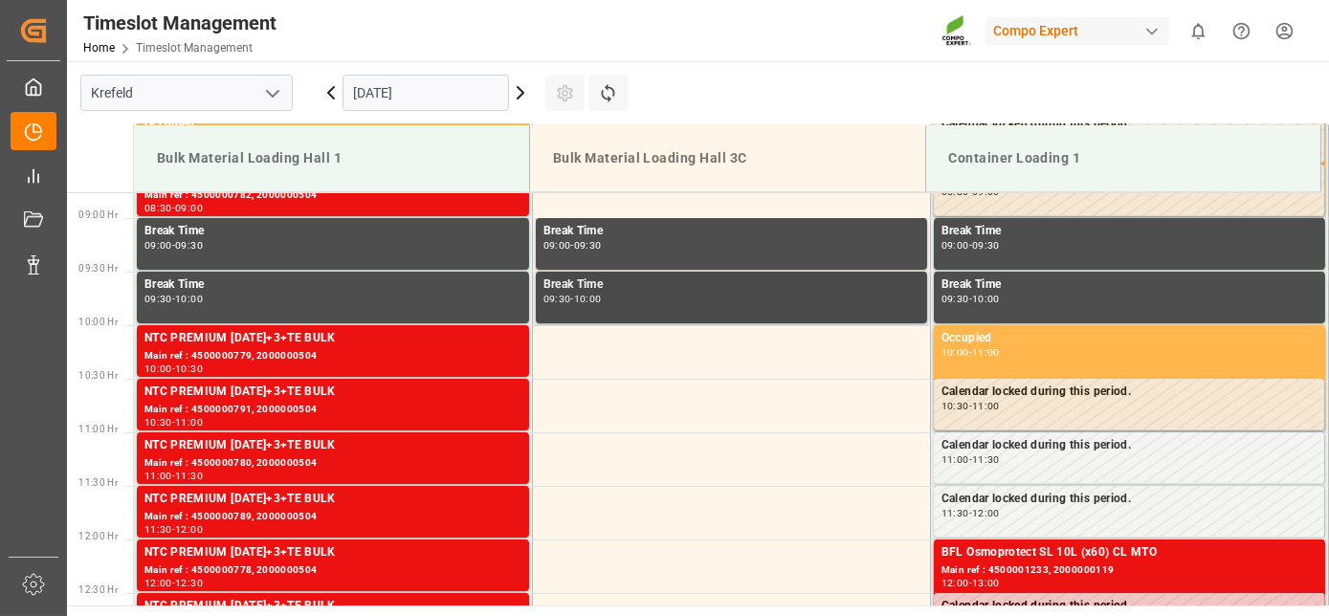
scroll to position [954, 0]
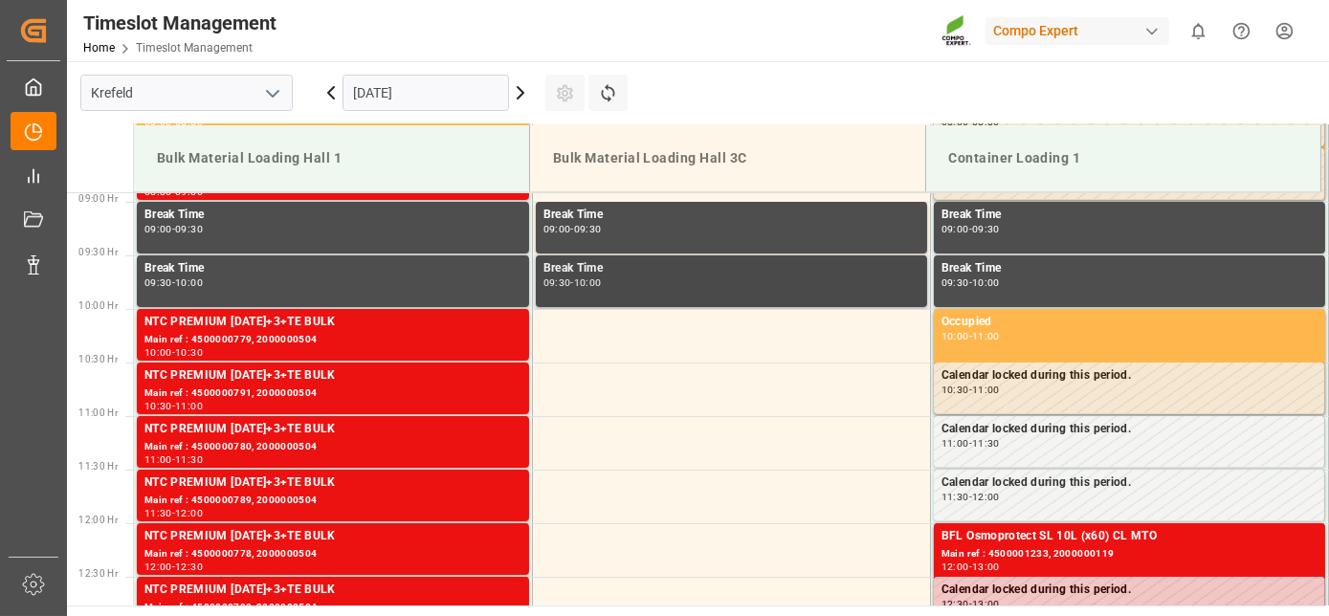
drag, startPoint x: 832, startPoint y: 294, endPoint x: 827, endPoint y: 346, distance: 52.9
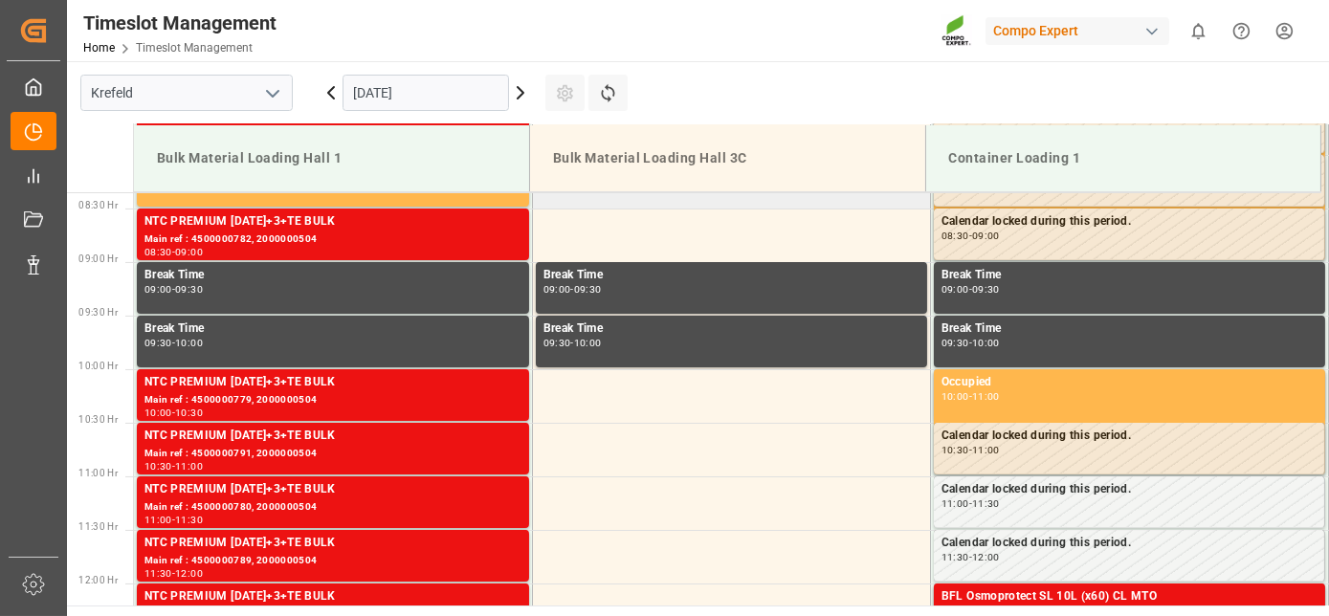
drag, startPoint x: 823, startPoint y: 338, endPoint x: 773, endPoint y: 232, distance: 117.3
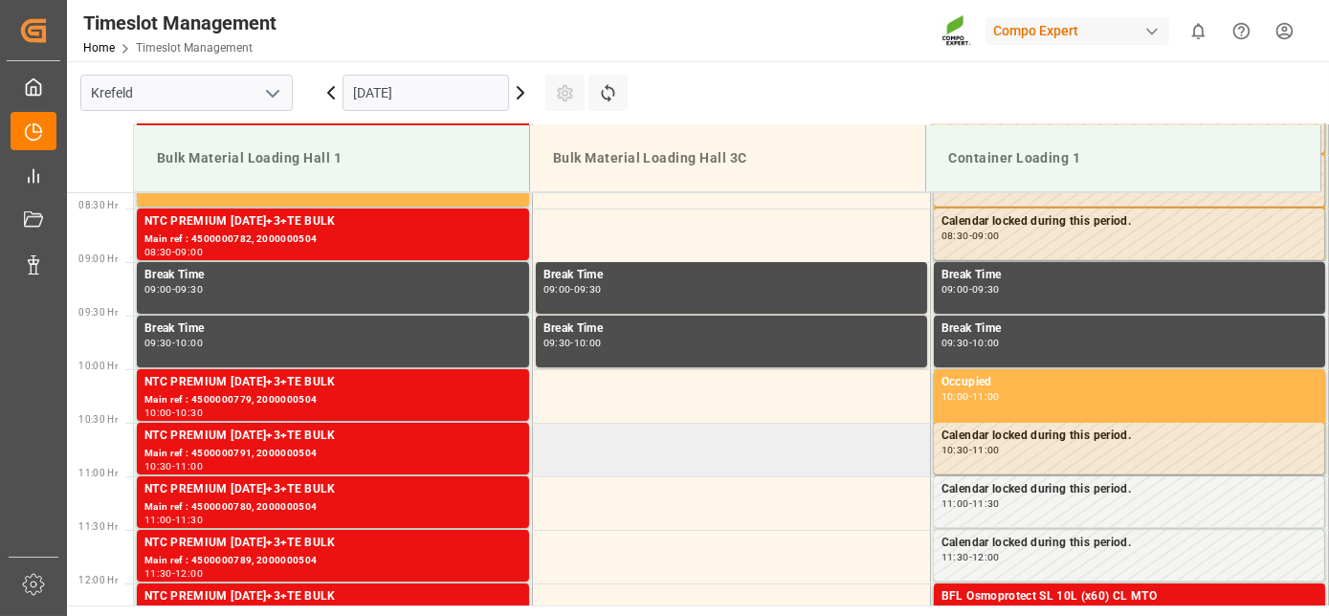
scroll to position [866, 0]
